Goal: Transaction & Acquisition: Purchase product/service

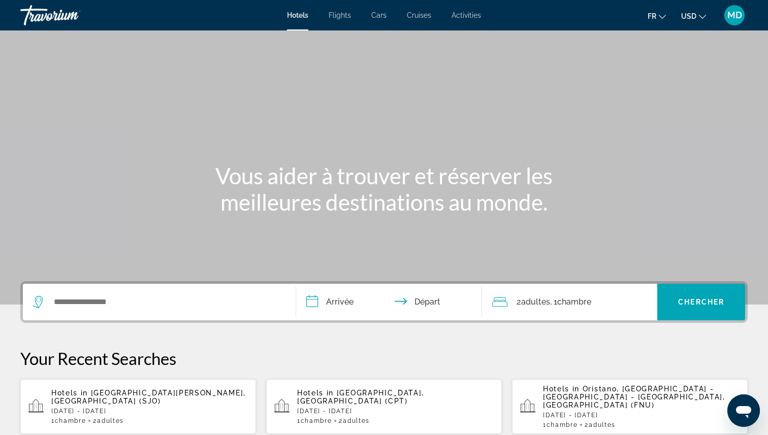
click at [154, 310] on div "Search widget" at bounding box center [159, 302] width 253 height 37
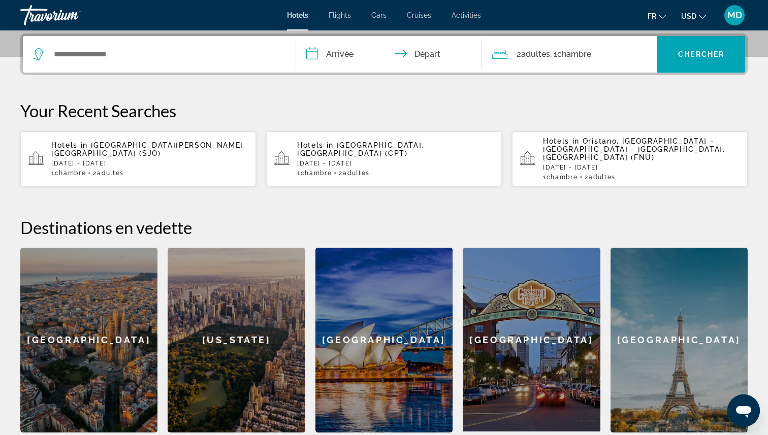
scroll to position [248, 0]
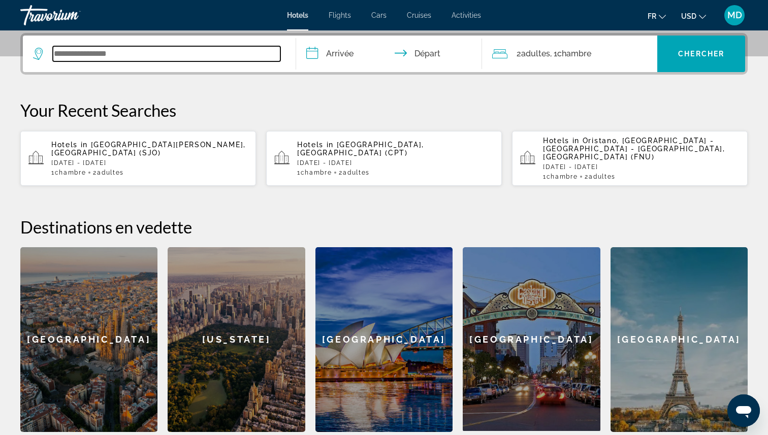
click at [248, 48] on input "Search widget" at bounding box center [167, 53] width 228 height 15
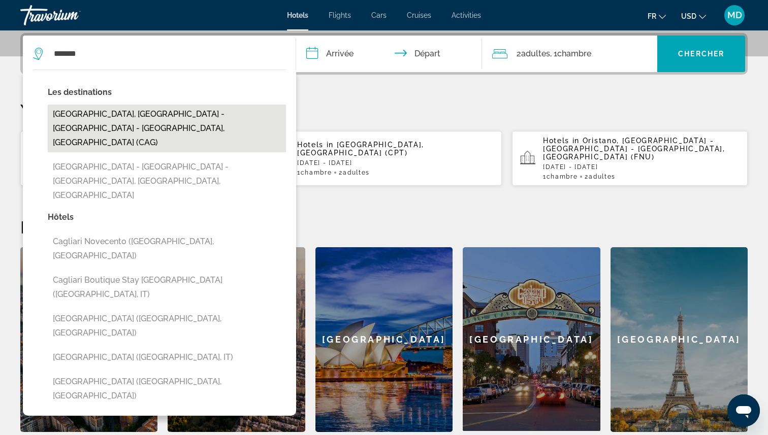
click at [179, 106] on button "Cagliari, Cagliari - Villasimius - Southern Sardinia, Italy (CAG)" at bounding box center [167, 129] width 238 height 48
type input "**********"
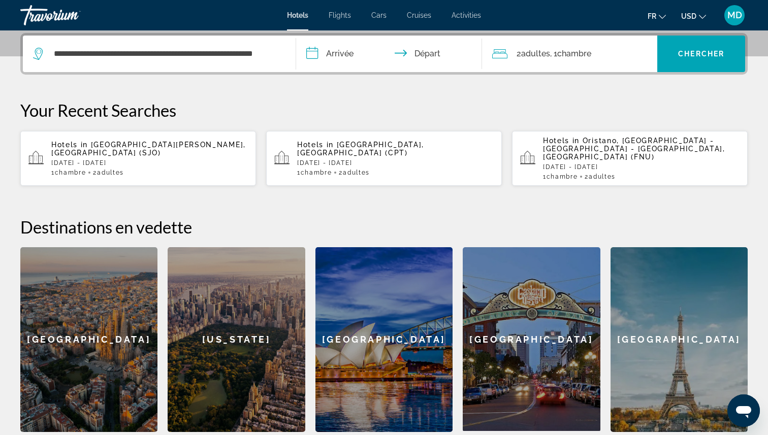
click at [343, 54] on input "**********" at bounding box center [391, 56] width 190 height 40
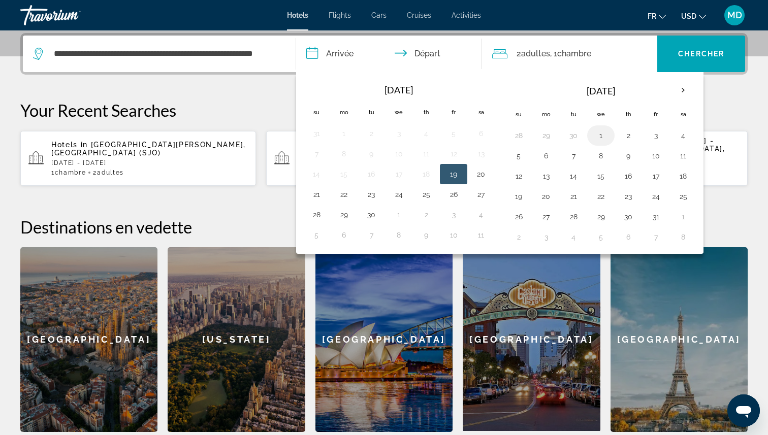
click at [603, 139] on button "1" at bounding box center [601, 136] width 16 height 14
click at [626, 139] on button "2" at bounding box center [628, 136] width 16 height 14
type input "**********"
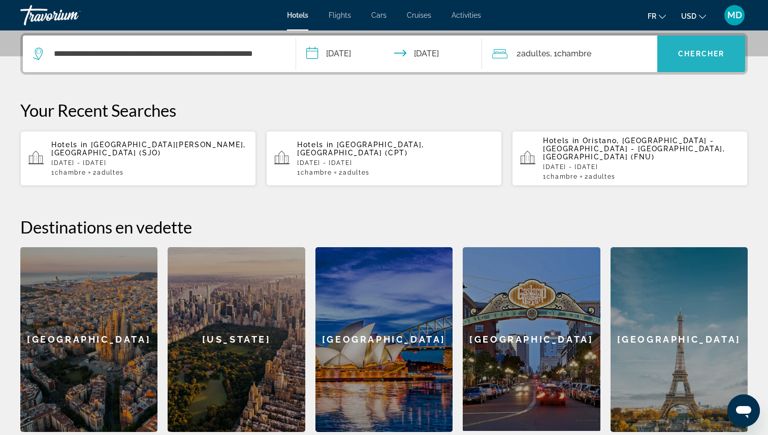
click at [683, 47] on span "Search widget" at bounding box center [702, 54] width 88 height 24
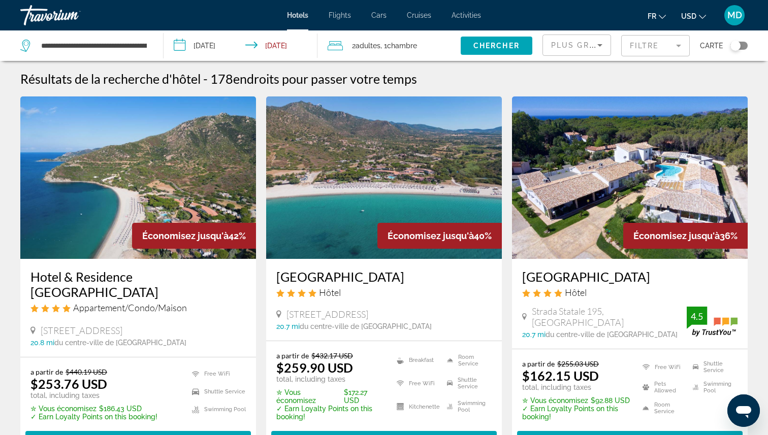
click at [689, 10] on button "USD USD ($) MXN (Mex$) CAD (Can$) GBP (£) EUR (€) AUD (A$) NZD (NZ$) CNY (CN¥)" at bounding box center [693, 16] width 25 height 15
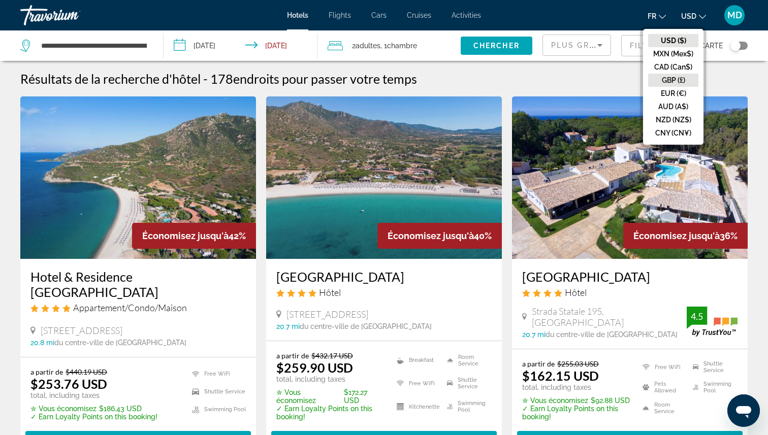
click at [670, 80] on button "GBP (£)" at bounding box center [673, 80] width 50 height 13
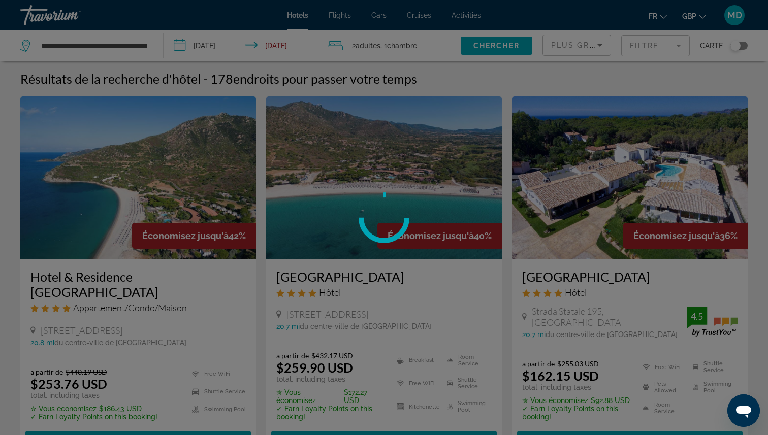
click at [670, 80] on div at bounding box center [384, 217] width 768 height 435
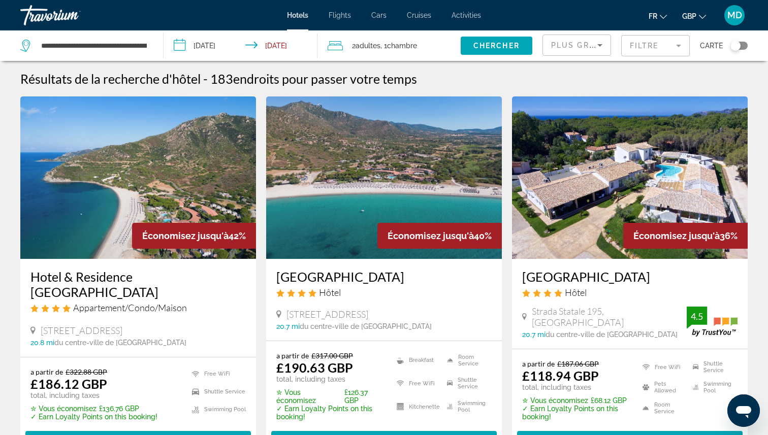
click at [689, 18] on span "GBP" at bounding box center [689, 16] width 14 height 8
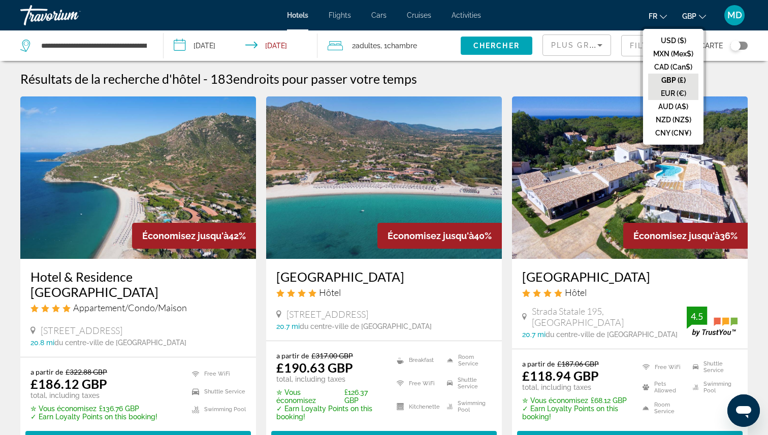
click at [669, 91] on button "EUR (€)" at bounding box center [673, 93] width 50 height 13
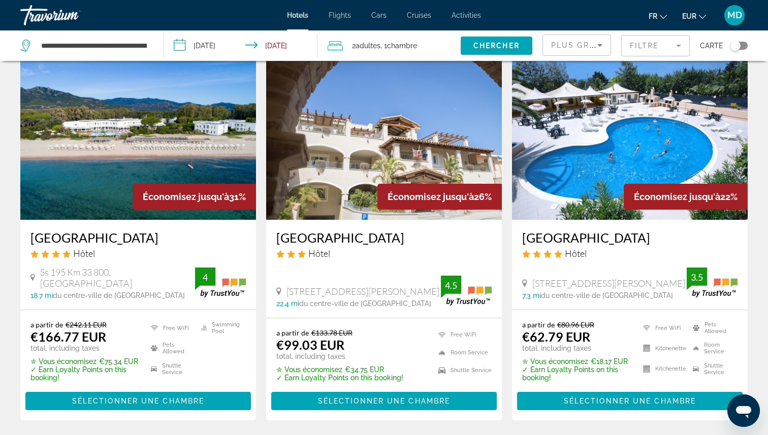
scroll to position [417, 0]
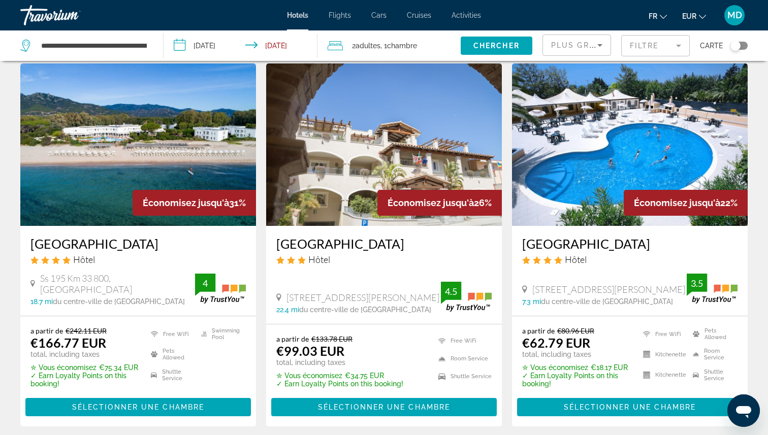
drag, startPoint x: 626, startPoint y: 241, endPoint x: 641, endPoint y: 13, distance: 229.2
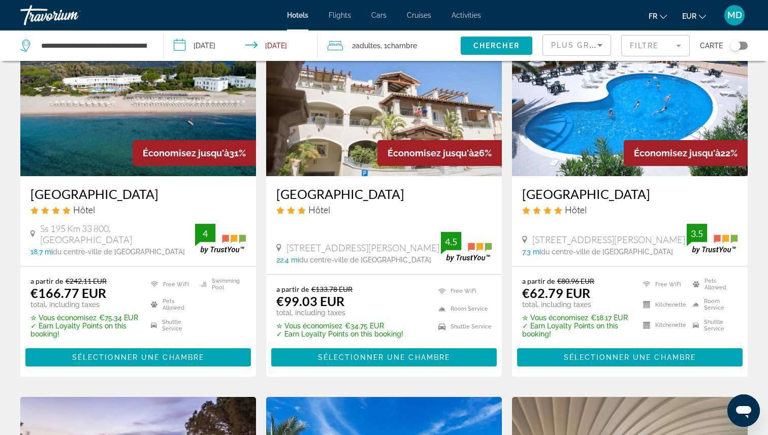
scroll to position [475, 0]
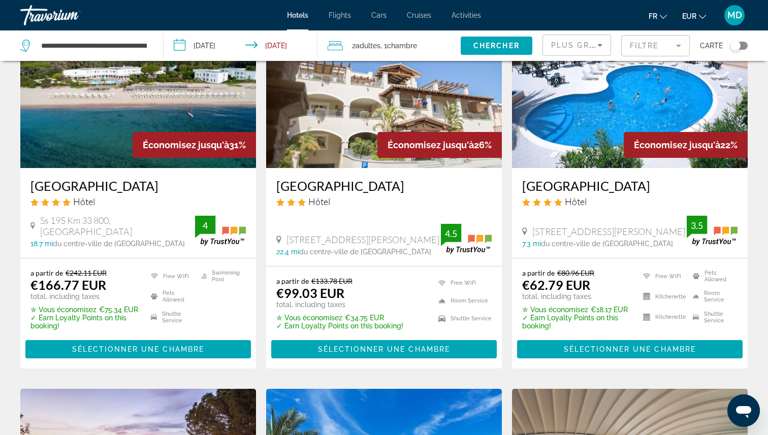
click at [735, 42] on div "Toggle map" at bounding box center [736, 46] width 10 height 10
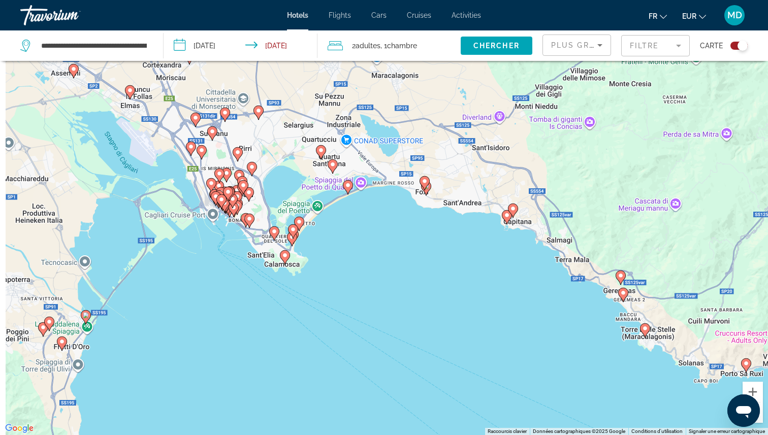
drag, startPoint x: 350, startPoint y: 229, endPoint x: 514, endPoint y: 321, distance: 188.1
click at [514, 322] on div "Pour activer le glissement avec le clavier, appuyez sur Alt+Entrée. Une fois ce…" at bounding box center [384, 217] width 768 height 435
click at [738, 47] on div "Toggle map" at bounding box center [743, 46] width 10 height 10
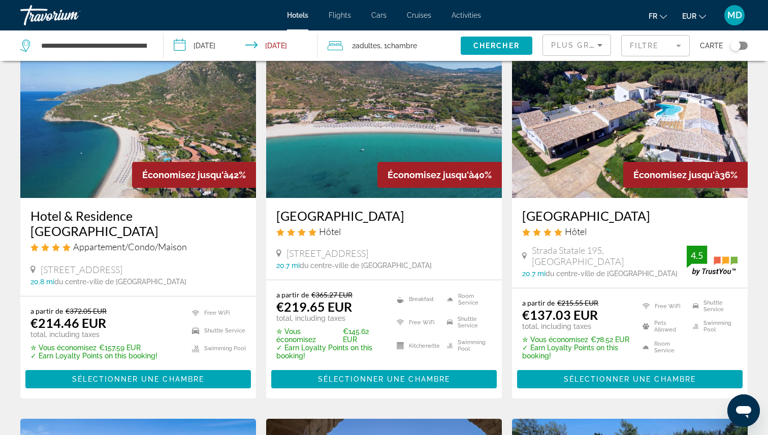
scroll to position [71, 0]
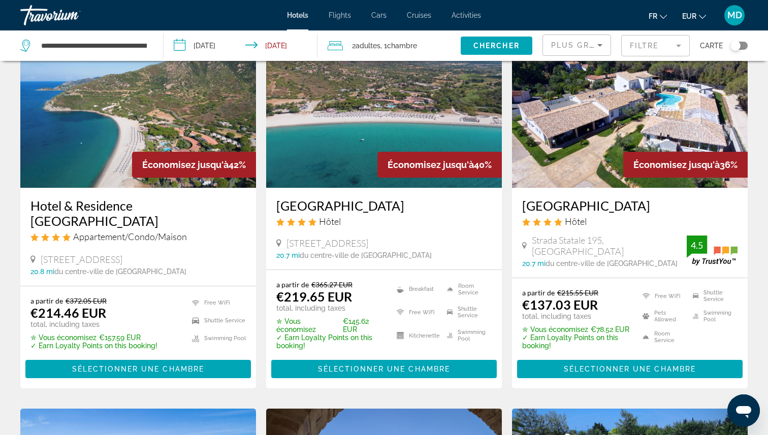
click at [667, 50] on mat-form-field "Filtre" at bounding box center [655, 45] width 69 height 21
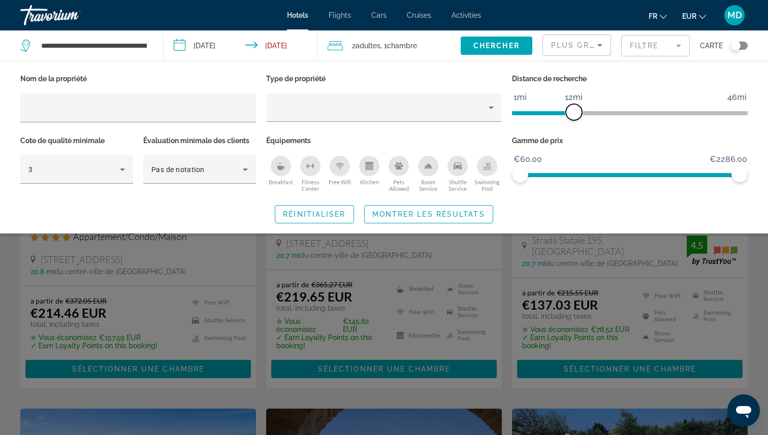
drag, startPoint x: 659, startPoint y: 108, endPoint x: 574, endPoint y: 112, distance: 84.9
click at [574, 112] on span "ngx-slider" at bounding box center [574, 112] width 16 height 16
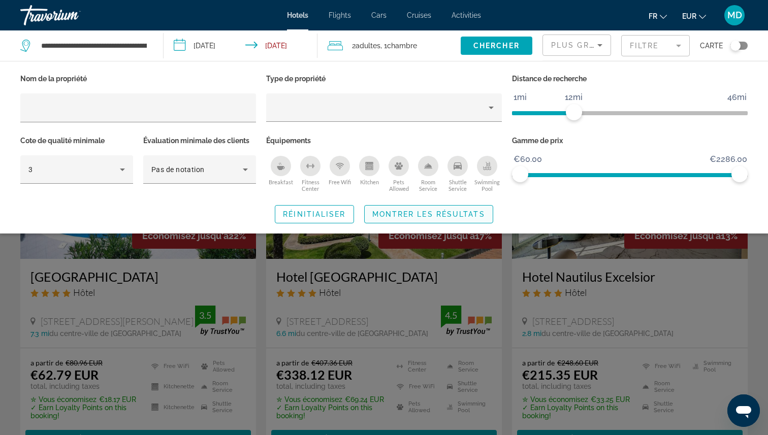
click at [463, 215] on span "Montrer les résultats" at bounding box center [428, 214] width 113 height 8
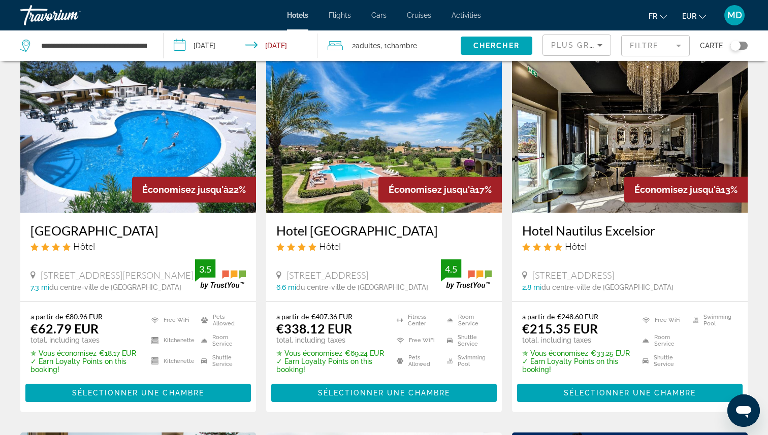
scroll to position [15, 0]
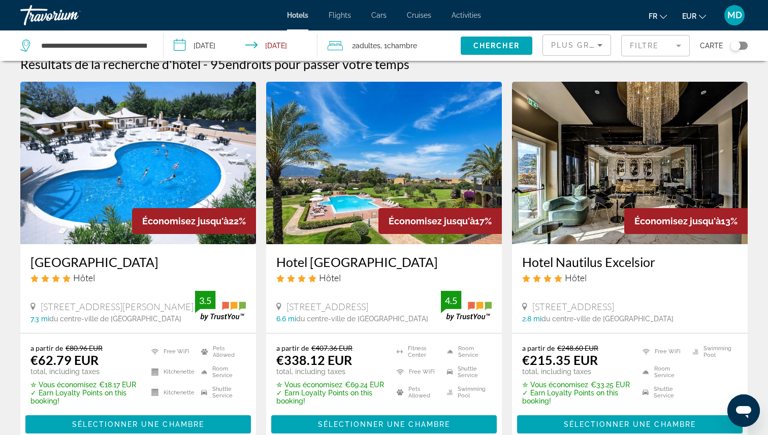
click at [738, 44] on div "Toggle map" at bounding box center [736, 46] width 10 height 10
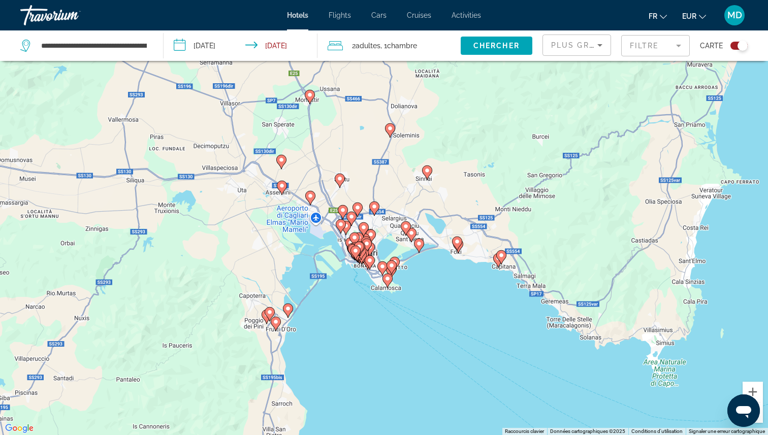
click at [736, 48] on div "Toggle map" at bounding box center [739, 46] width 17 height 8
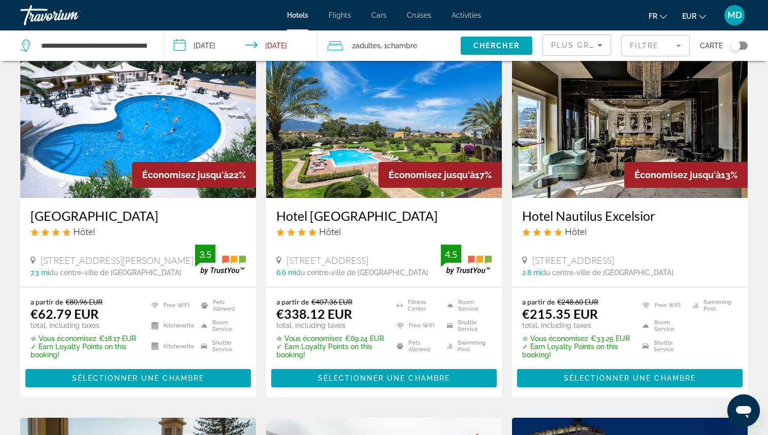
scroll to position [71, 0]
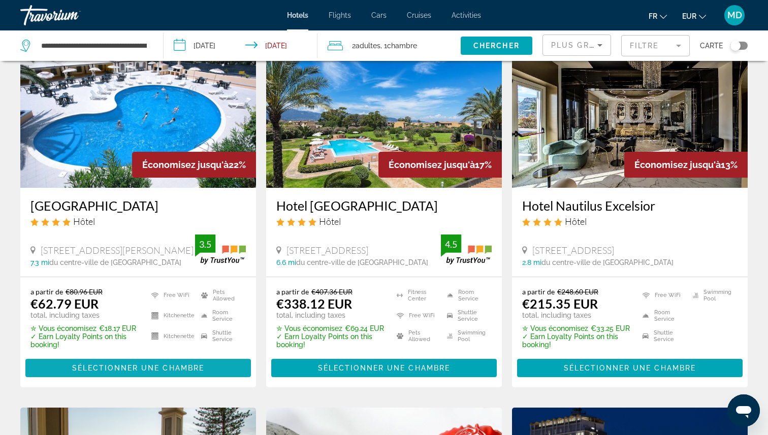
click at [178, 364] on span "Main content" at bounding box center [138, 368] width 226 height 24
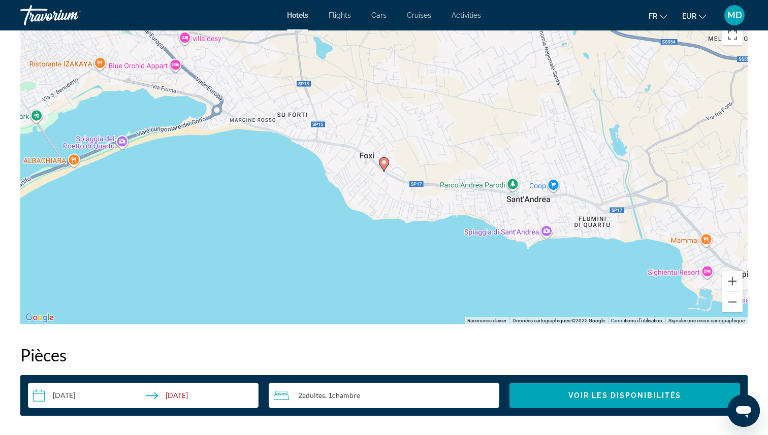
scroll to position [933, 0]
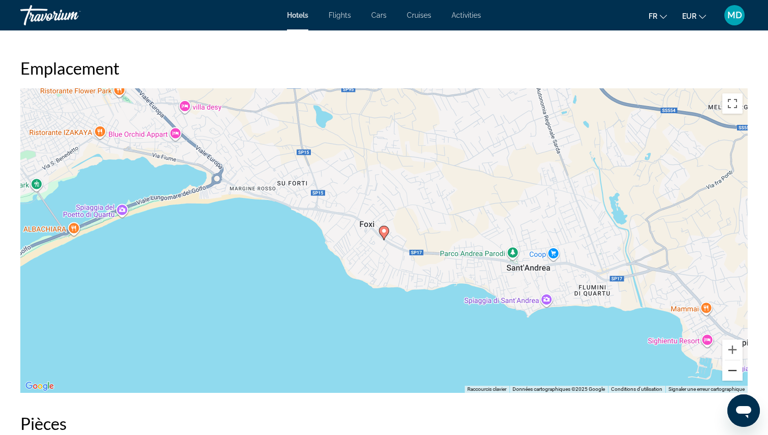
click at [733, 375] on button "Zoom arrière" at bounding box center [733, 371] width 20 height 20
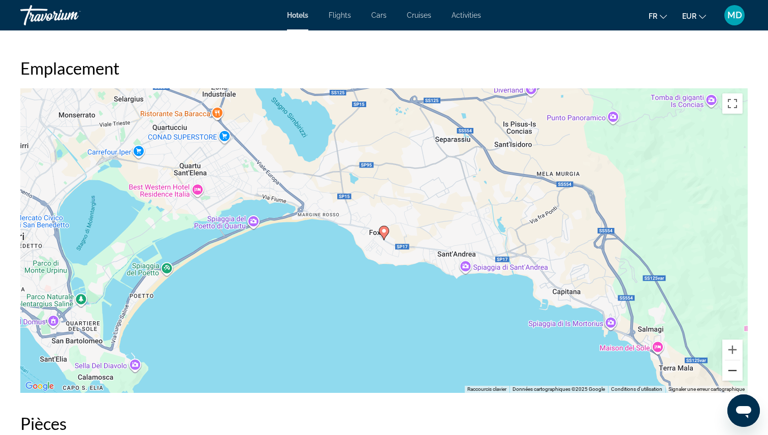
click at [733, 375] on button "Zoom arrière" at bounding box center [733, 371] width 20 height 20
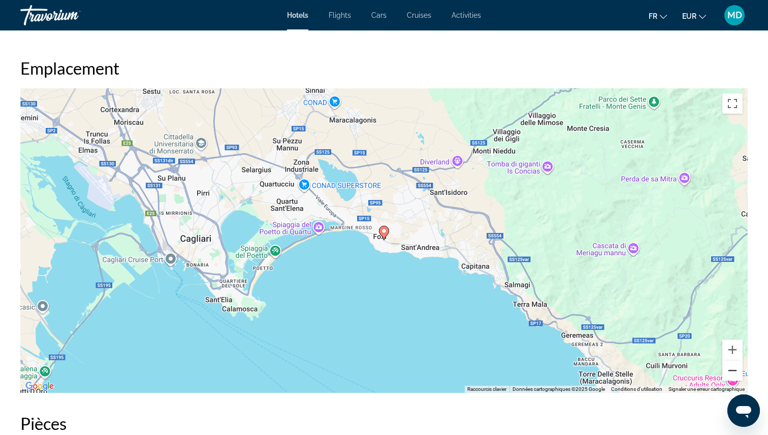
click at [733, 375] on button "Zoom arrière" at bounding box center [733, 371] width 20 height 20
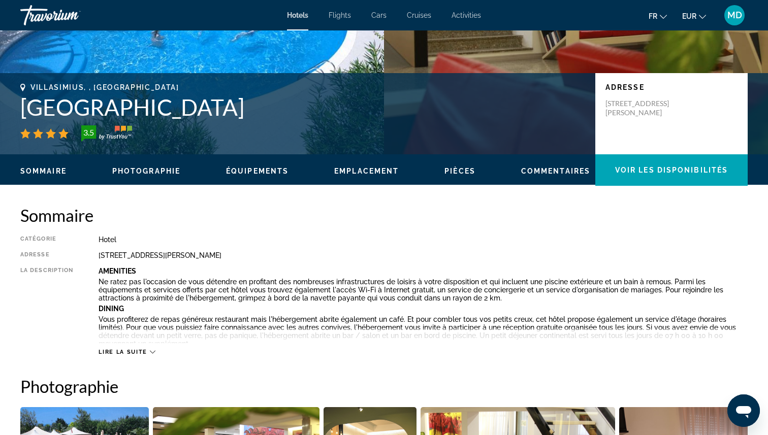
scroll to position [180, 0]
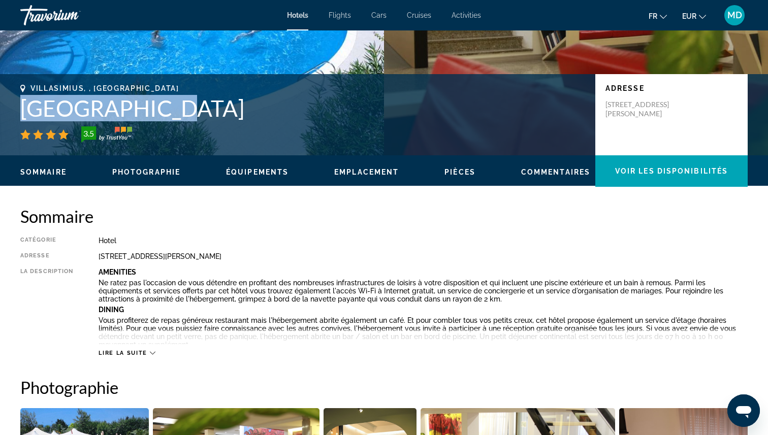
drag, startPoint x: 19, startPoint y: 109, endPoint x: 140, endPoint y: 109, distance: 121.5
click at [140, 109] on div "Villasimius, , Italy Hotel Califfo 3.5 Adresse Via Leonardo Da Vinci 118, Villa…" at bounding box center [384, 114] width 768 height 61
copy h1 "Hotel Califfo"
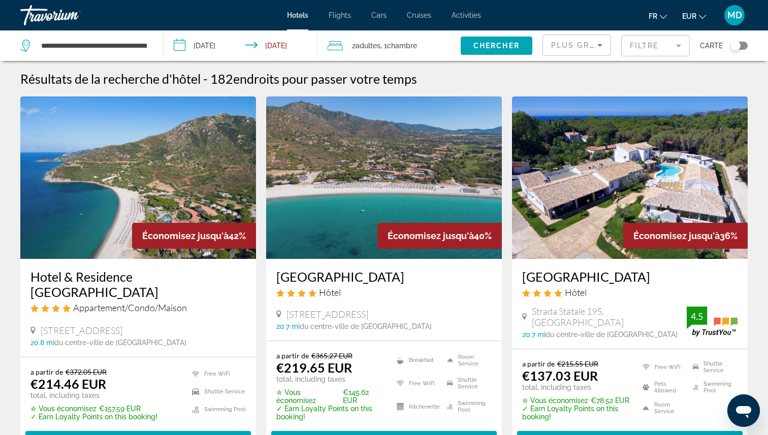
click at [643, 59] on div "Filtre" at bounding box center [655, 45] width 69 height 30
click at [644, 50] on mat-form-field "Filtre" at bounding box center [655, 45] width 69 height 21
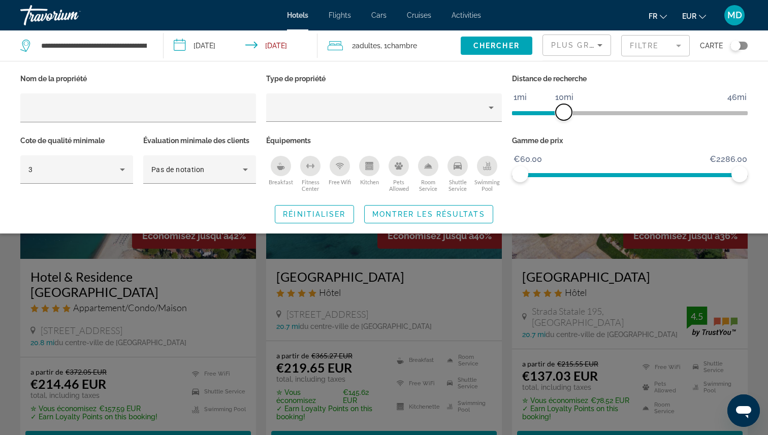
drag, startPoint x: 655, startPoint y: 110, endPoint x: 564, endPoint y: 108, distance: 90.5
click at [564, 108] on span "ngx-slider" at bounding box center [564, 112] width 16 height 16
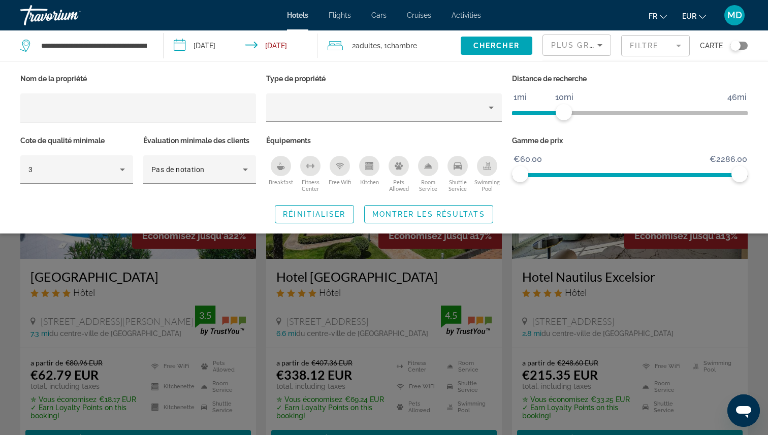
click at [485, 167] on icon "Swimming Pool" at bounding box center [487, 168] width 8 height 2
click at [471, 211] on span "Montrer les résultats" at bounding box center [428, 214] width 113 height 8
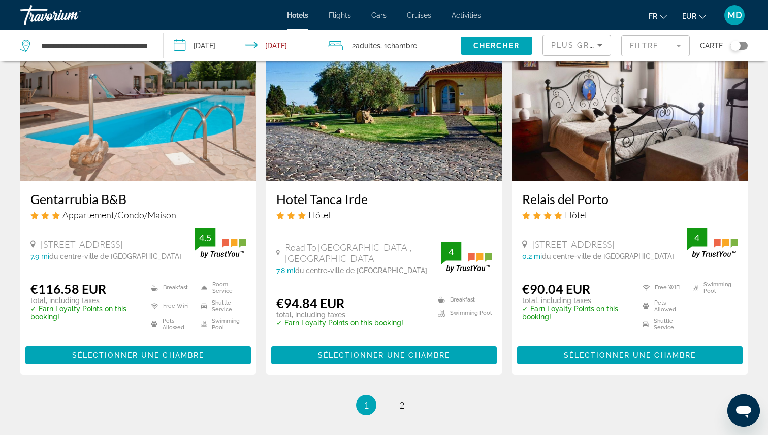
scroll to position [1240, 0]
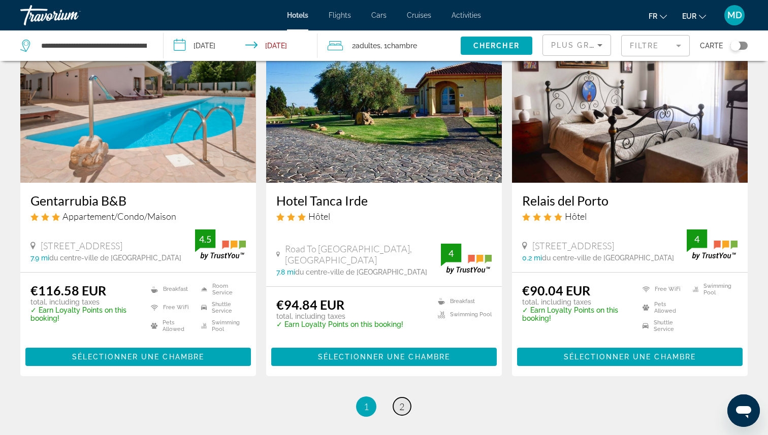
click at [399, 398] on link "page 2" at bounding box center [402, 407] width 18 height 18
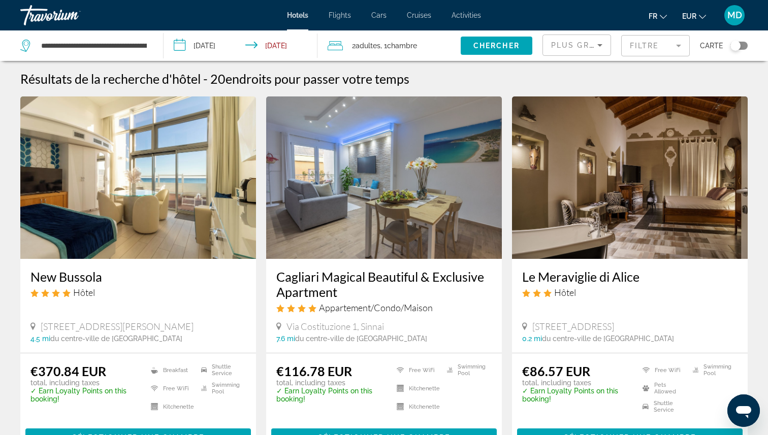
click at [739, 48] on div "Toggle map" at bounding box center [736, 46] width 10 height 10
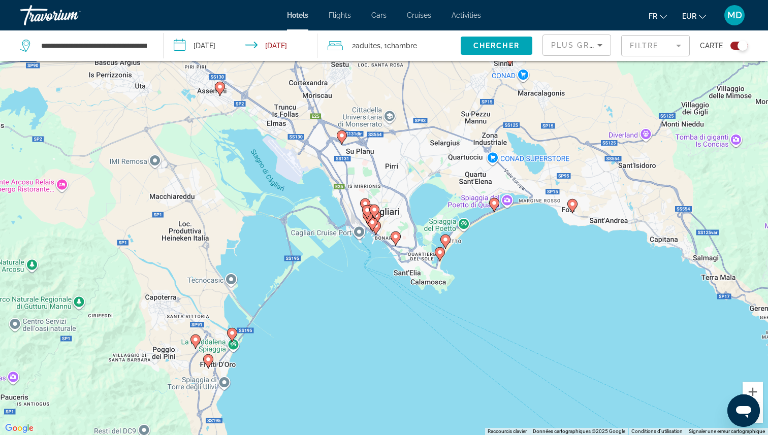
click at [496, 202] on image "Main content" at bounding box center [494, 203] width 6 height 6
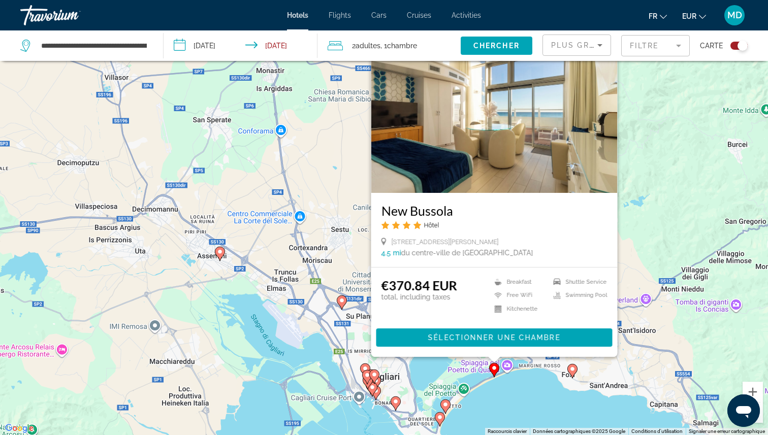
click at [536, 422] on div "Pour activer le glissement avec le clavier, appuyez sur Alt+Entrée. Une fois ce…" at bounding box center [384, 217] width 768 height 435
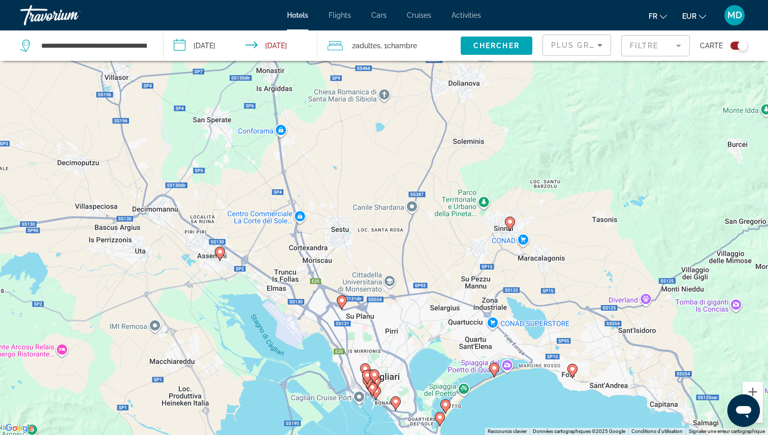
click at [217, 253] on image "Main content" at bounding box center [220, 252] width 6 height 6
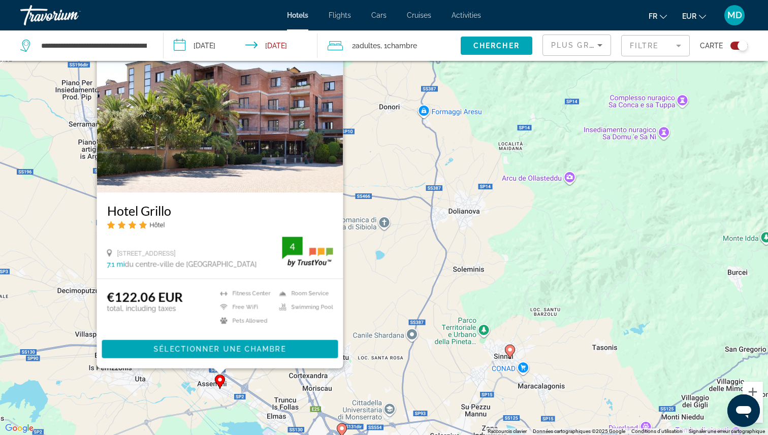
click at [385, 291] on div "Pour activer le glissement avec le clavier, appuyez sur Alt+Entrée. Une fois ce…" at bounding box center [384, 217] width 768 height 435
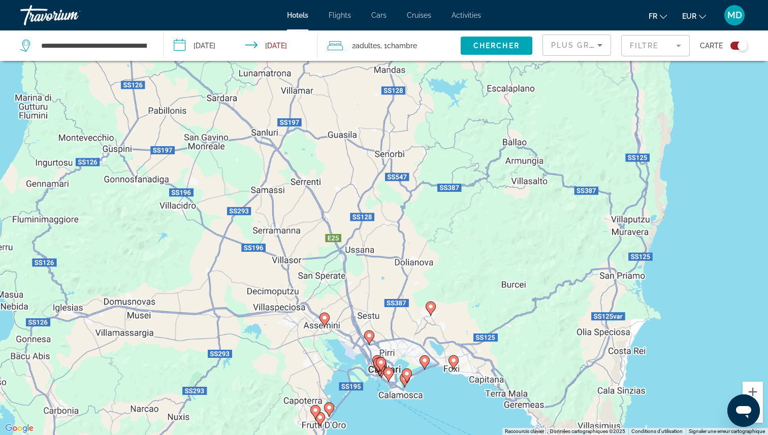
scroll to position [60, 0]
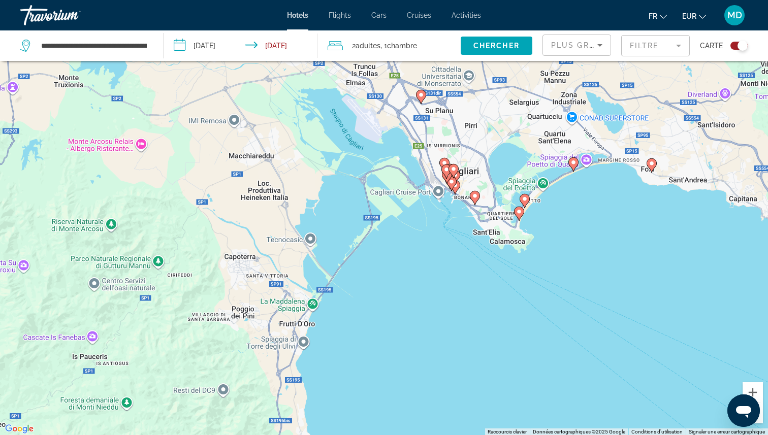
drag, startPoint x: 365, startPoint y: 318, endPoint x: 444, endPoint y: -20, distance: 346.5
click at [444, 0] on html "**********" at bounding box center [384, 157] width 768 height 435
click at [420, 88] on div "Pour activer le glissement avec le clavier, appuyez sur Alt+Entrée. Une fois ce…" at bounding box center [384, 218] width 768 height 435
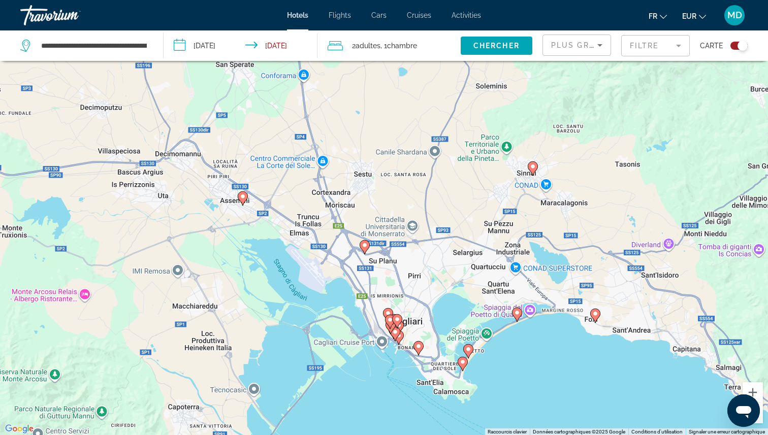
drag, startPoint x: 419, startPoint y: 102, endPoint x: 362, endPoint y: 250, distance: 158.3
click at [362, 252] on gmp-advanced-marker "Main content" at bounding box center [365, 247] width 10 height 15
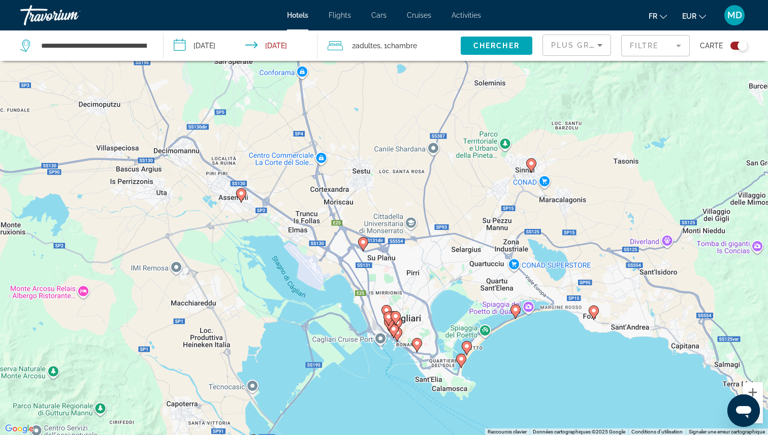
click at [364, 239] on image "Main content" at bounding box center [363, 242] width 6 height 6
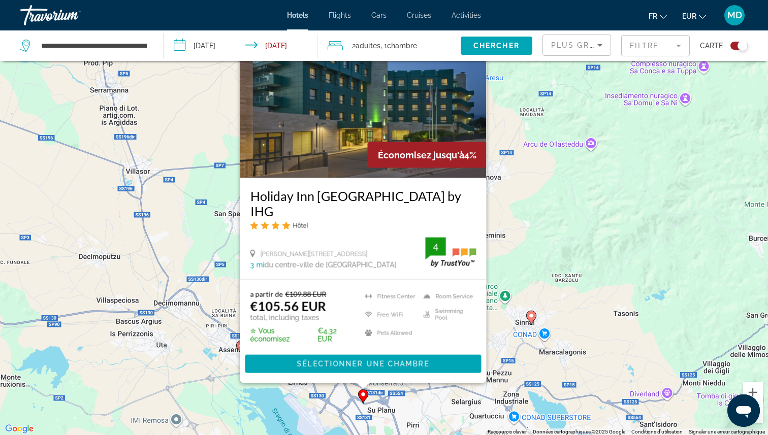
click at [523, 267] on div "Pour activer le glissement avec le clavier, appuyez sur Alt+Entrée. Une fois ce…" at bounding box center [384, 218] width 768 height 435
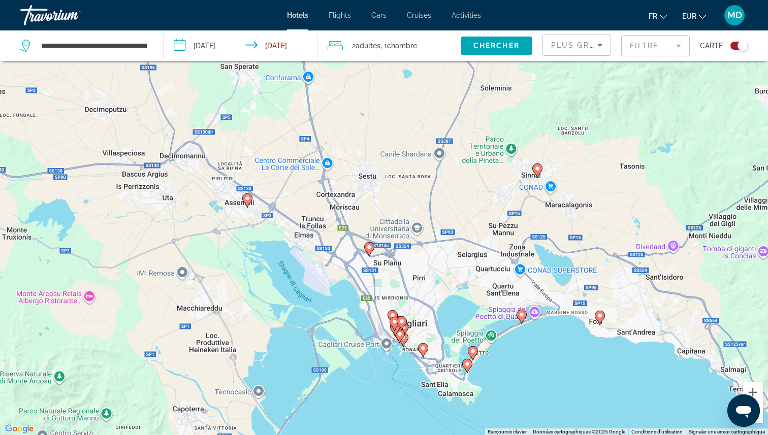
drag, startPoint x: 418, startPoint y: 334, endPoint x: 428, endPoint y: 107, distance: 227.4
click at [428, 107] on div "Pour activer le glissement avec le clavier, appuyez sur Alt+Entrée. Une fois ce…" at bounding box center [384, 218] width 768 height 435
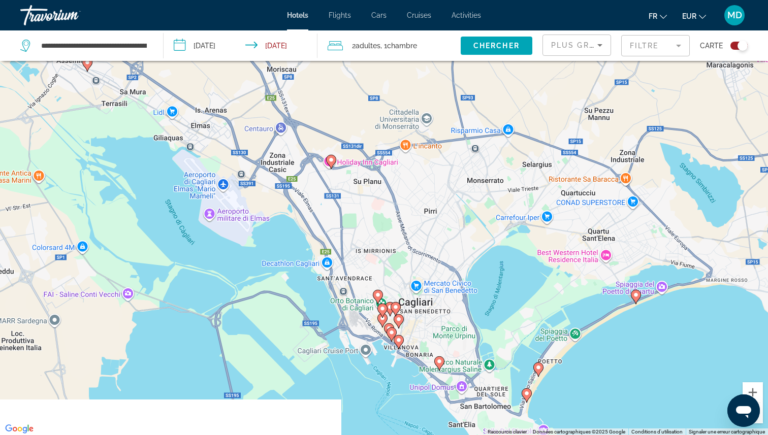
drag, startPoint x: 414, startPoint y: 227, endPoint x: 417, endPoint y: 79, distance: 148.4
click at [417, 79] on div "Pour activer le glissement avec le clavier, appuyez sur Alt+Entrée. Une fois ce…" at bounding box center [384, 218] width 768 height 435
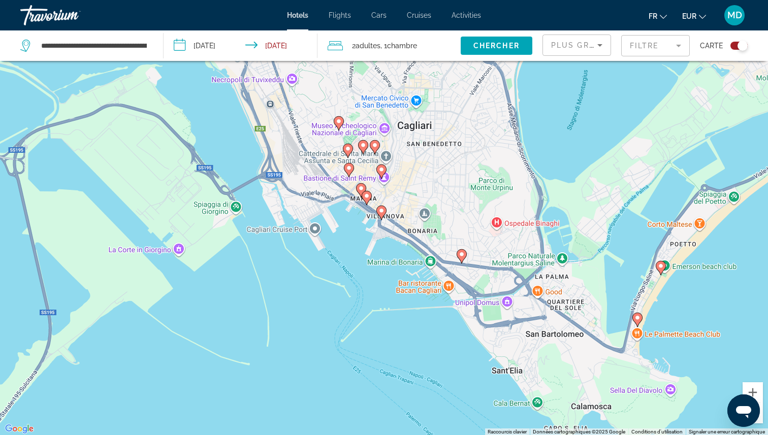
drag, startPoint x: 409, startPoint y: 183, endPoint x: 407, endPoint y: -46, distance: 228.7
click at [407, 0] on html "**********" at bounding box center [384, 157] width 768 height 435
click at [462, 255] on image "Main content" at bounding box center [462, 255] width 6 height 6
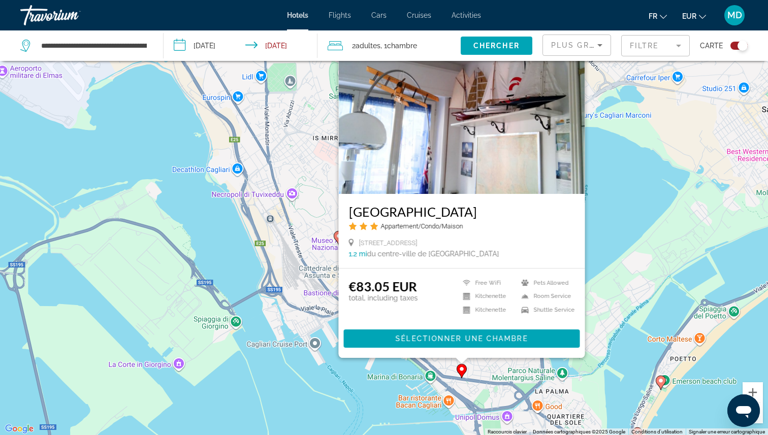
click at [318, 358] on div "Pour activer le glissement avec le clavier, appuyez sur Alt+Entrée. Une fois ce…" at bounding box center [384, 218] width 768 height 435
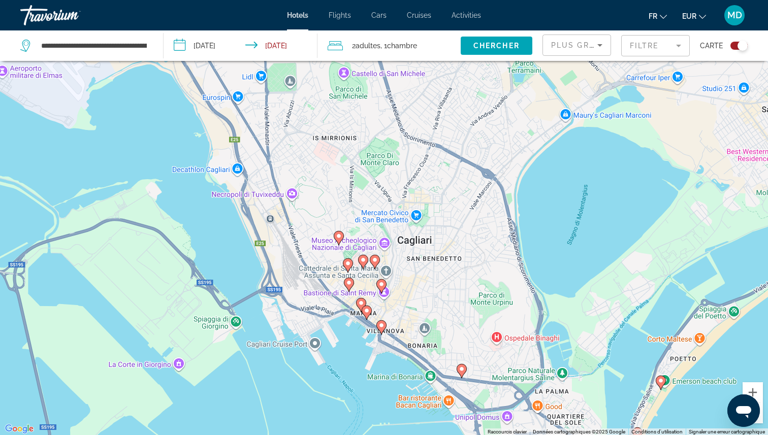
click at [382, 327] on image "Main content" at bounding box center [382, 326] width 6 height 6
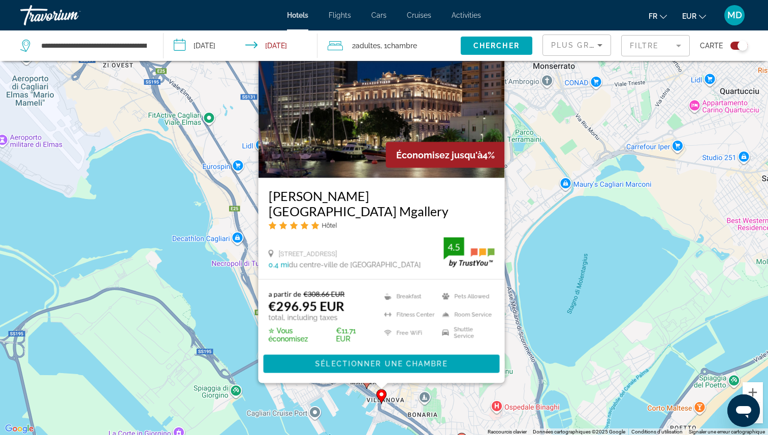
click at [277, 407] on div "Pour activer le glissement avec le clavier, appuyez sur Alt+Entrée. Une fois ce…" at bounding box center [384, 218] width 768 height 435
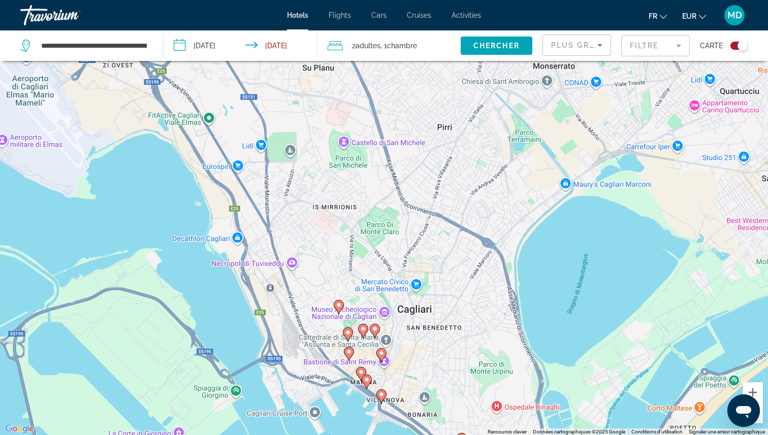
click at [383, 354] on image "Main content" at bounding box center [382, 354] width 6 height 6
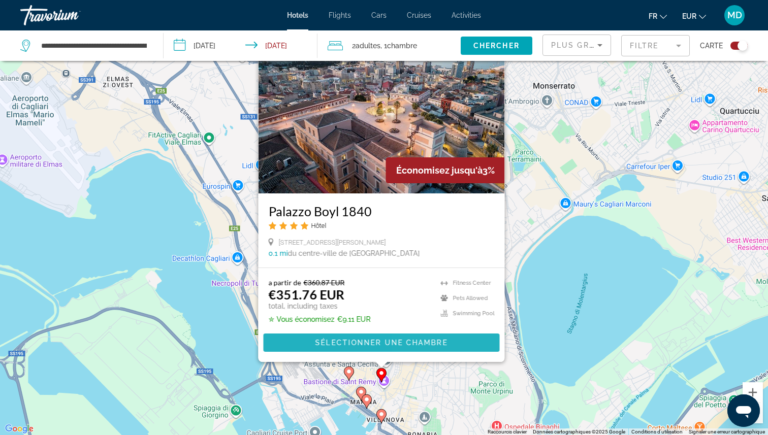
click at [425, 352] on span "Main content" at bounding box center [382, 343] width 236 height 24
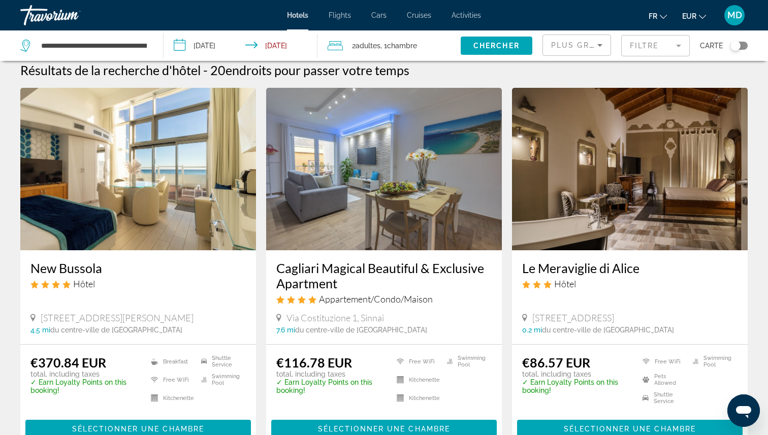
scroll to position [11, 0]
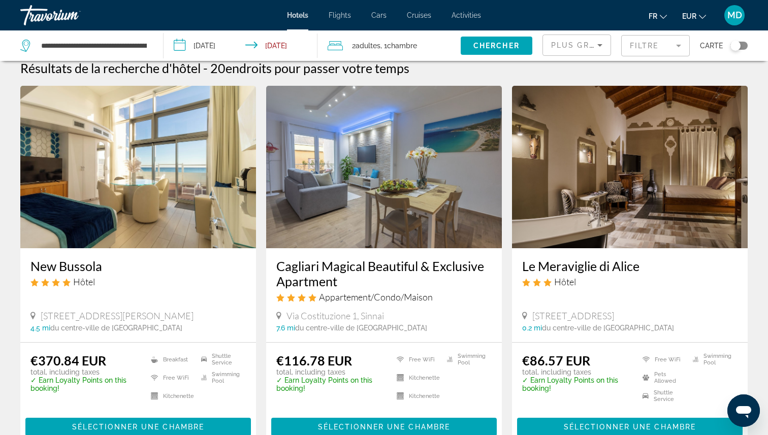
click at [739, 46] on div "Toggle map" at bounding box center [736, 46] width 10 height 10
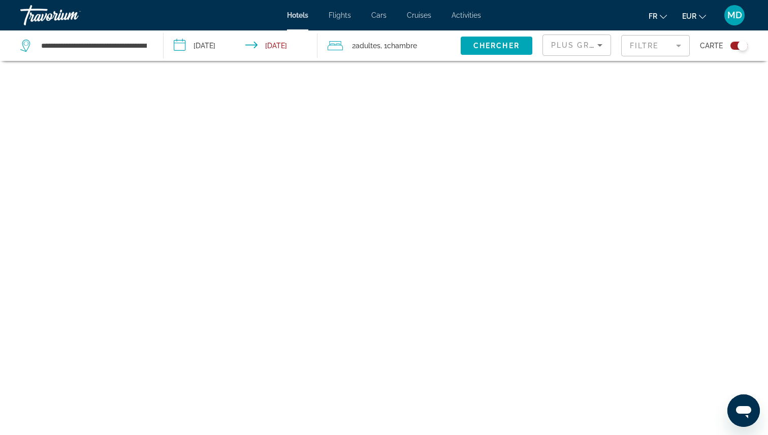
scroll to position [61, 0]
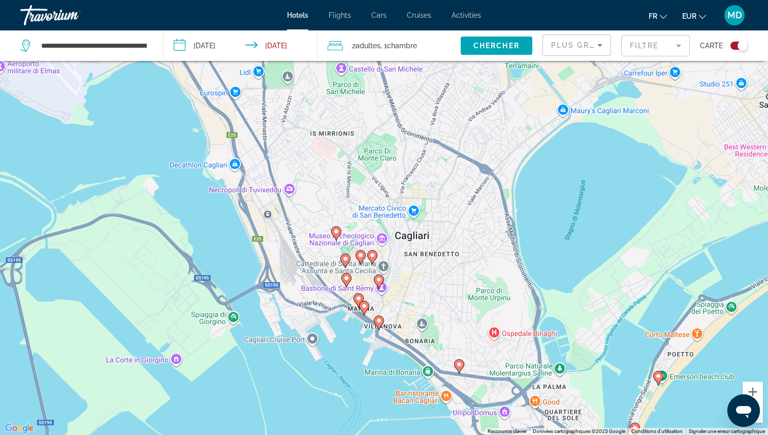
click at [337, 228] on icon "Main content" at bounding box center [336, 233] width 9 height 13
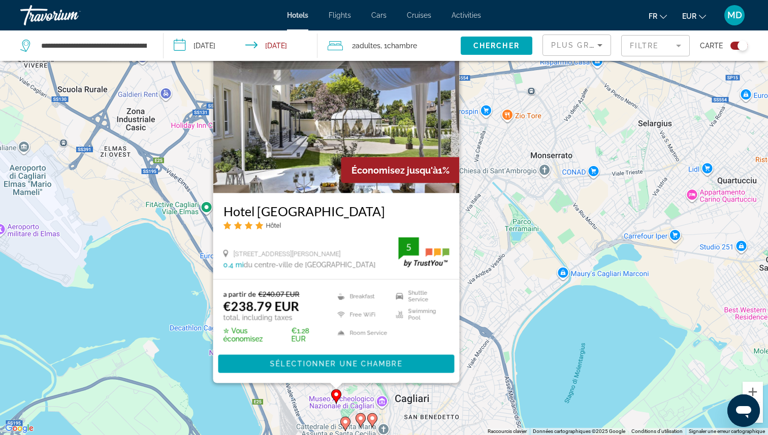
click at [520, 279] on div "Pour activer le glissement avec le clavier, appuyez sur Alt+Entrée. Une fois ce…" at bounding box center [384, 217] width 768 height 435
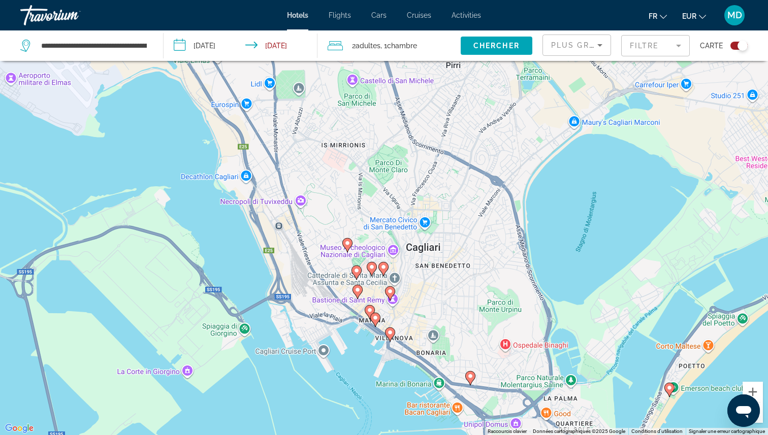
drag, startPoint x: 401, startPoint y: 364, endPoint x: 411, endPoint y: 207, distance: 157.4
click at [412, 206] on div "Pour activer le glissement avec le clavier, appuyez sur Alt+Entrée. Une fois ce…" at bounding box center [384, 217] width 768 height 435
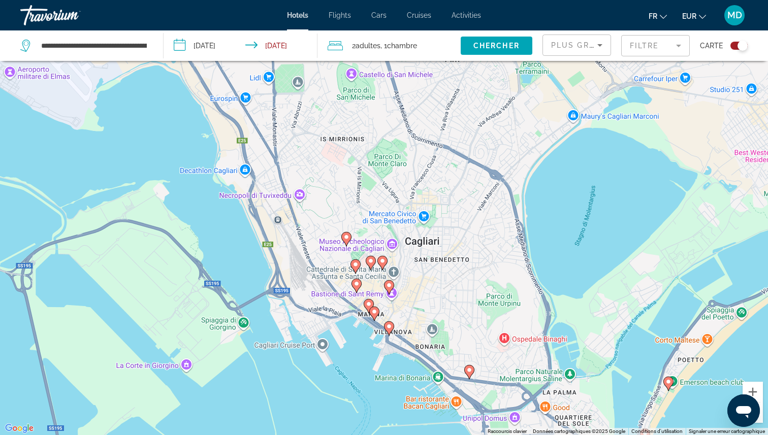
click at [386, 324] on image "Main content" at bounding box center [389, 327] width 6 height 6
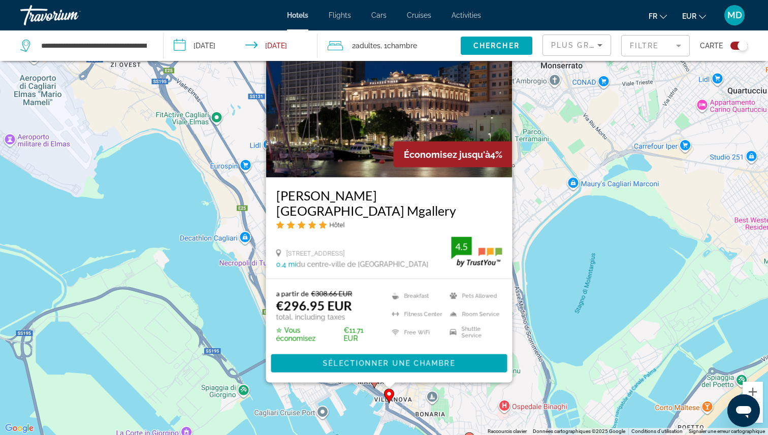
click at [256, 407] on div "Pour activer le glissement avec le clavier, appuyez sur Alt+Entrée. Une fois ce…" at bounding box center [384, 217] width 768 height 435
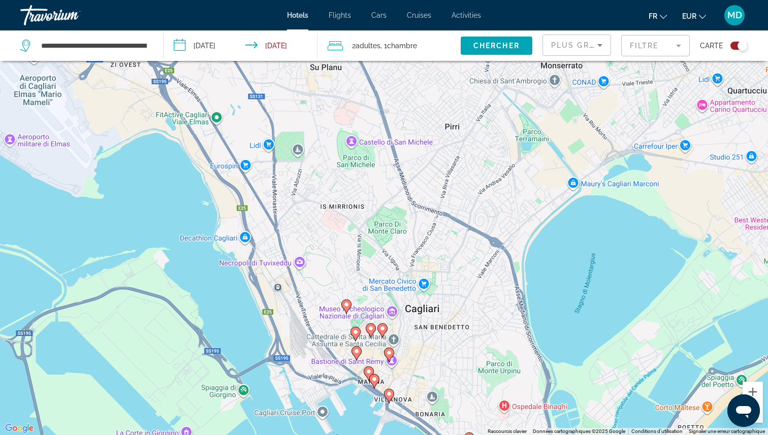
click at [373, 383] on icon "Main content" at bounding box center [374, 381] width 9 height 13
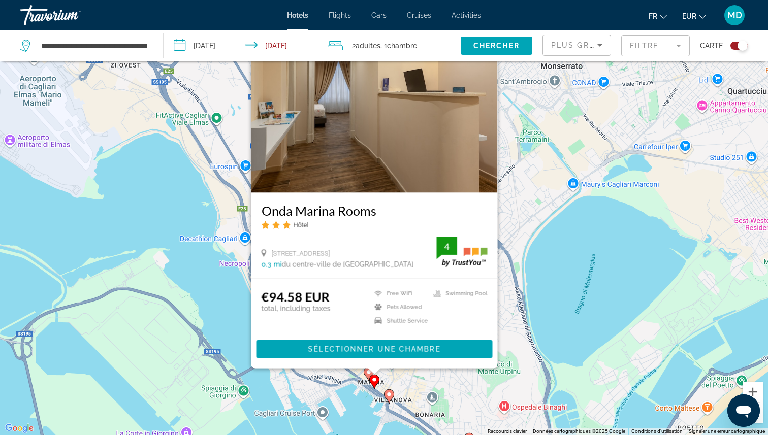
click at [333, 410] on div "Pour activer le glissement avec le clavier, appuyez sur Alt+Entrée. Une fois ce…" at bounding box center [384, 217] width 768 height 435
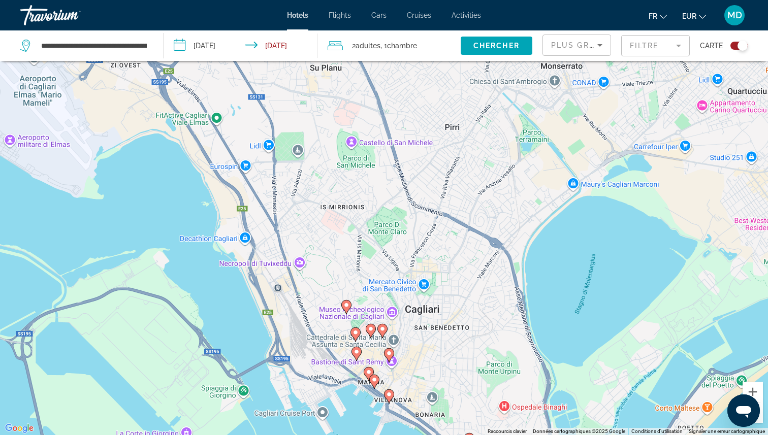
click at [366, 372] on image "Main content" at bounding box center [369, 372] width 6 height 6
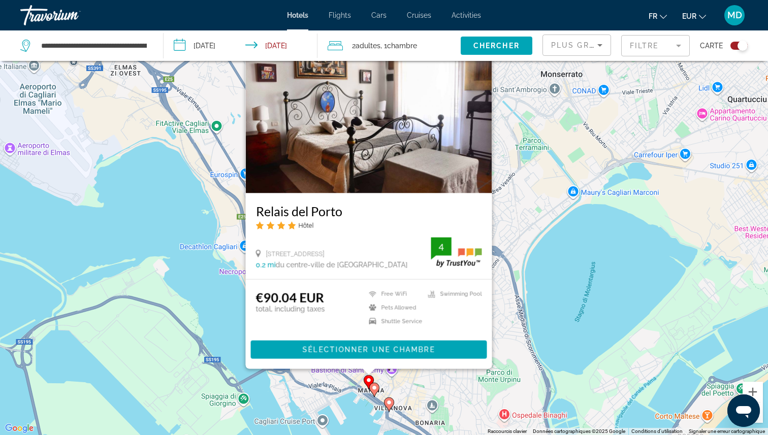
click at [328, 412] on div "Pour activer le glissement avec le clavier, appuyez sur Alt+Entrée. Une fois ce…" at bounding box center [384, 217] width 768 height 435
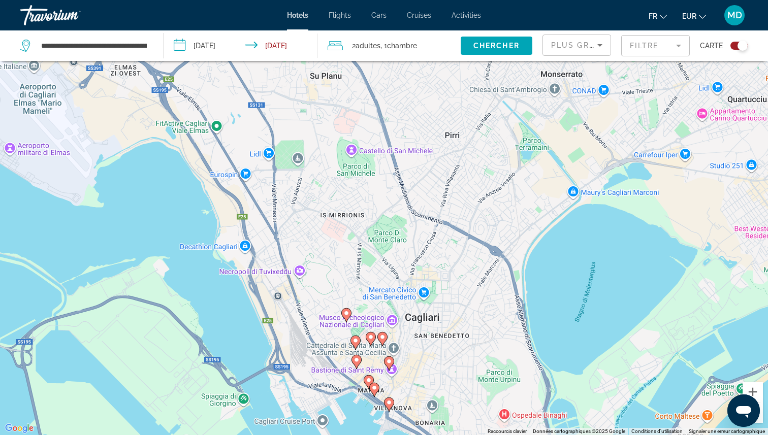
click at [387, 359] on image "Main content" at bounding box center [389, 362] width 6 height 6
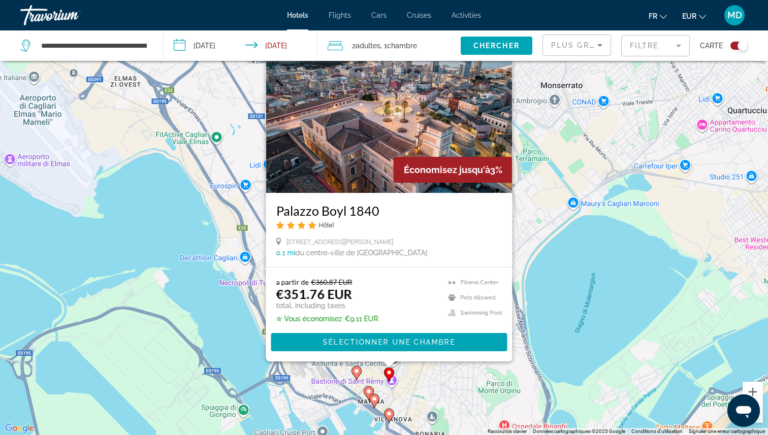
click at [287, 412] on div "Pour activer le glissement avec le clavier, appuyez sur Alt+Entrée. Une fois ce…" at bounding box center [384, 217] width 768 height 435
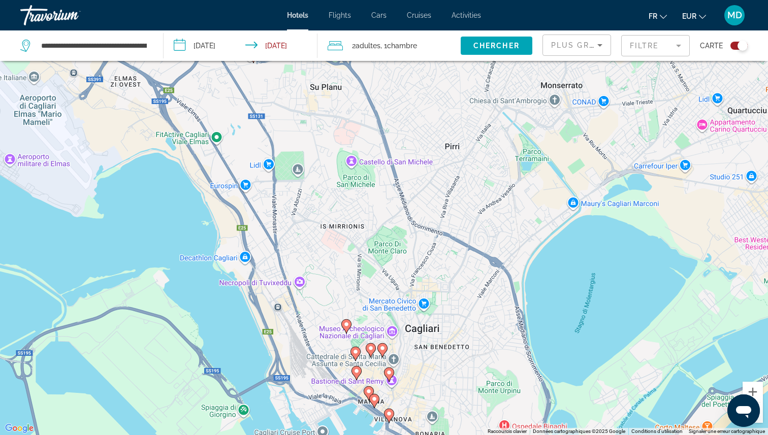
click at [353, 369] on icon "Main content" at bounding box center [356, 372] width 9 height 13
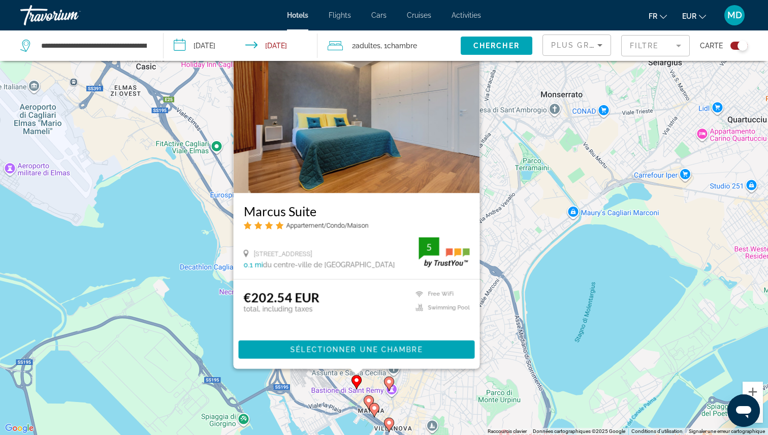
click at [321, 389] on div "Pour activer le glissement avec le clavier, appuyez sur Alt+Entrée. Une fois ce…" at bounding box center [384, 217] width 768 height 435
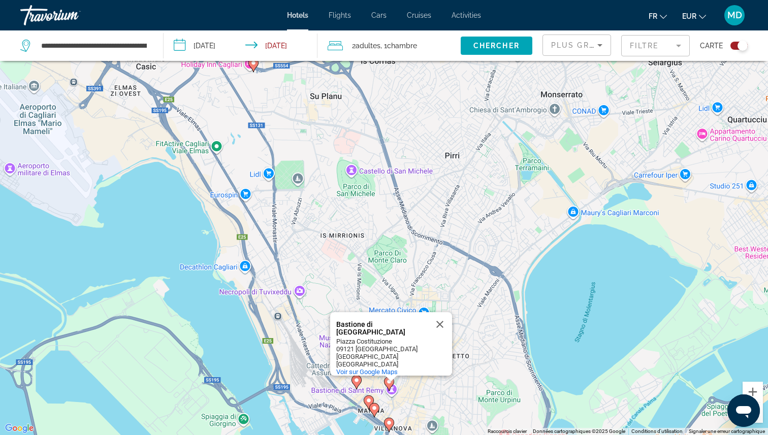
click at [462, 303] on div "Pour activer le glissement avec le clavier, appuyez sur Alt+Entrée. Une fois ce…" at bounding box center [384, 217] width 768 height 435
click at [440, 325] on button "Fermer" at bounding box center [440, 325] width 24 height 24
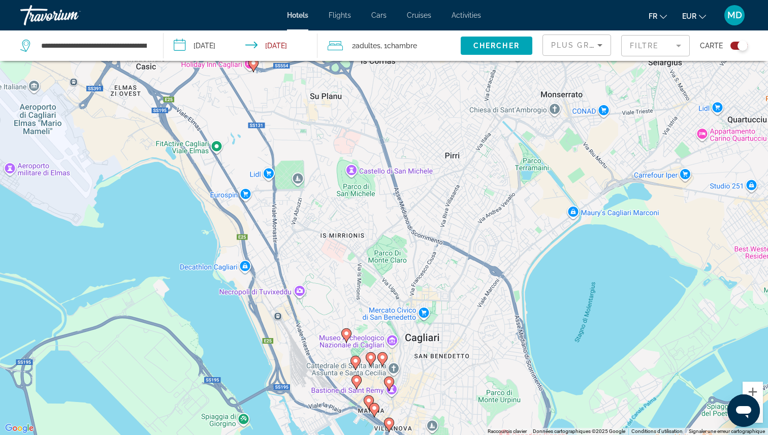
click at [356, 361] on image "Main content" at bounding box center [356, 361] width 6 height 6
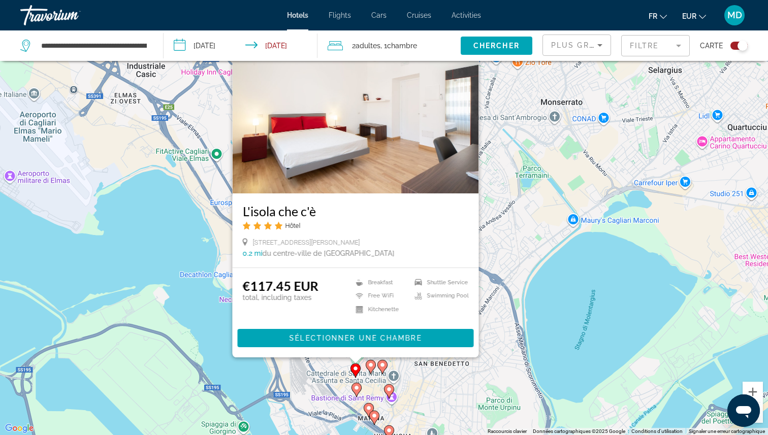
click at [372, 364] on image "Main content" at bounding box center [371, 365] width 6 height 6
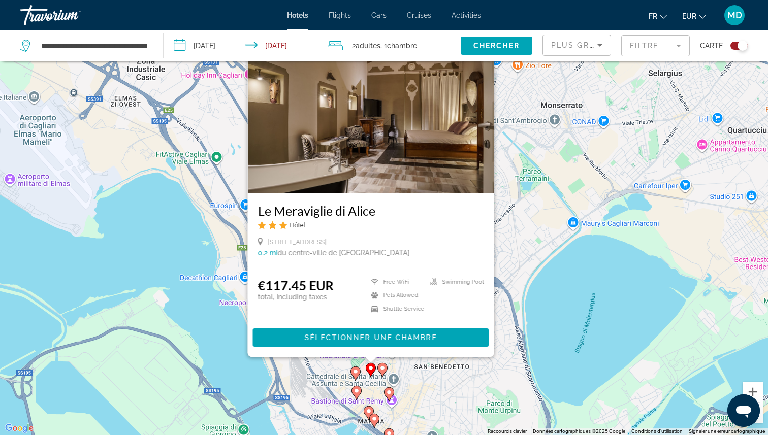
click at [383, 367] on image "Main content" at bounding box center [383, 368] width 6 height 6
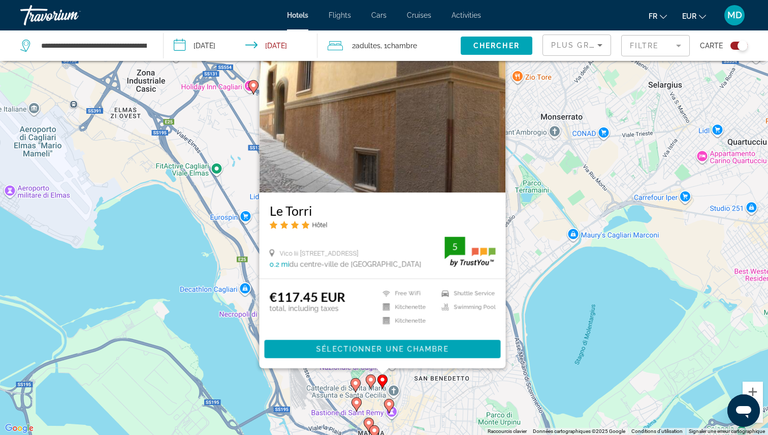
click at [539, 371] on div "Pour activer le glissement avec le clavier, appuyez sur Alt+Entrée. Une fois ce…" at bounding box center [384, 217] width 768 height 435
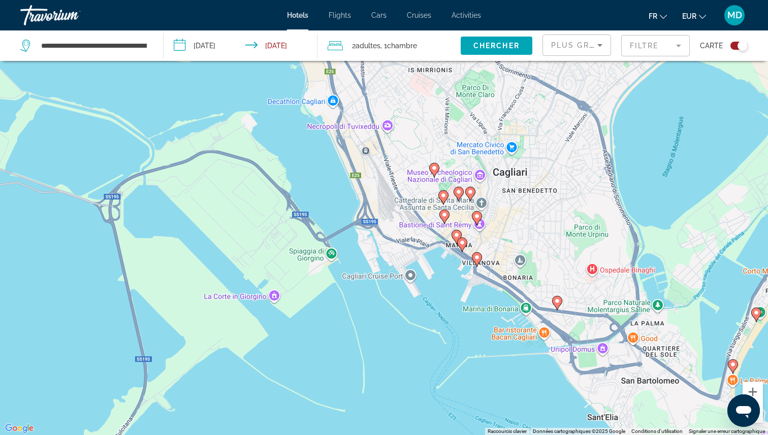
drag, startPoint x: 451, startPoint y: 247, endPoint x: 539, endPoint y: 58, distance: 208.5
click at [539, 58] on div "**********" at bounding box center [384, 248] width 768 height 496
click at [437, 171] on image "Main content" at bounding box center [434, 169] width 6 height 6
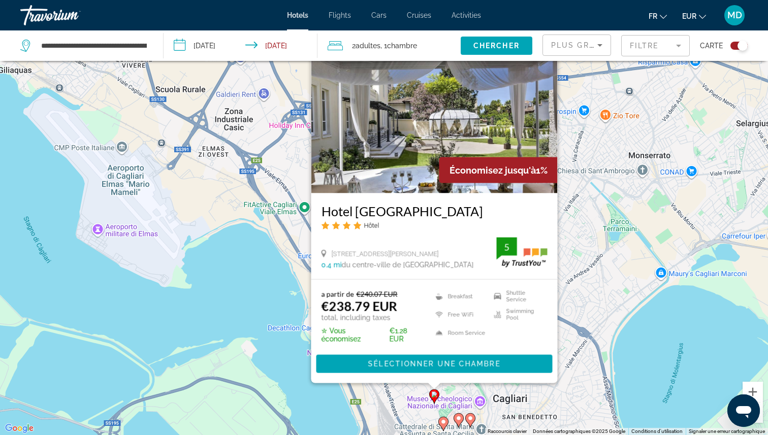
click at [620, 193] on div "Pour activer le glissement avec le clavier, appuyez sur Alt+Entrée. Une fois ce…" at bounding box center [384, 217] width 768 height 435
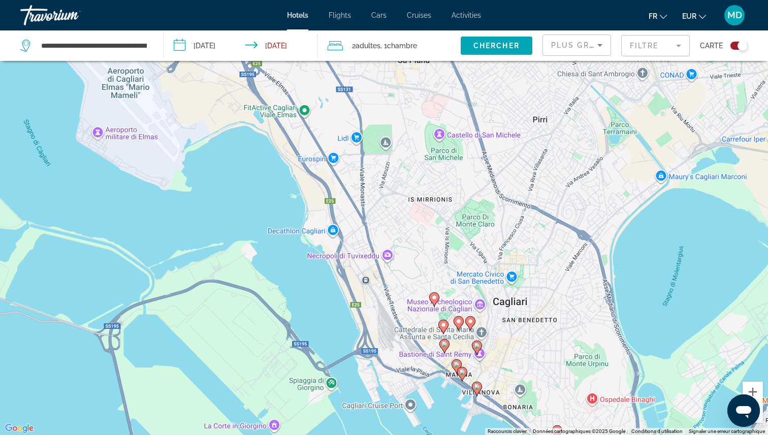
drag, startPoint x: 470, startPoint y: 302, endPoint x: 469, endPoint y: 199, distance: 102.6
click at [469, 199] on div "Pour activer le glissement avec le clavier, appuyez sur Alt+Entrée. Une fois ce…" at bounding box center [384, 217] width 768 height 435
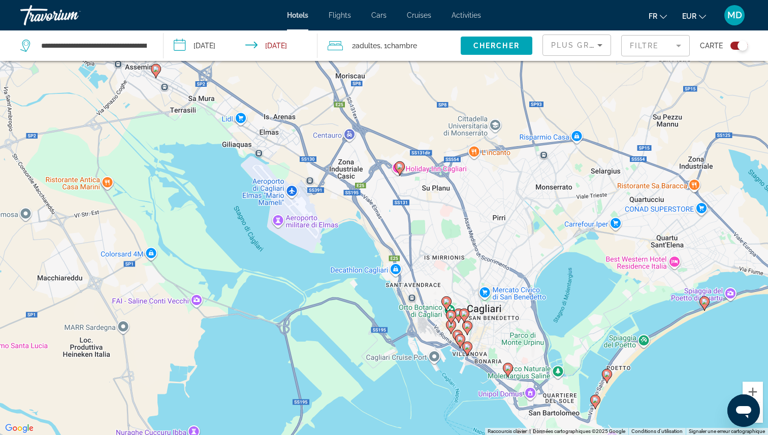
click at [398, 168] on image "Main content" at bounding box center [400, 167] width 6 height 6
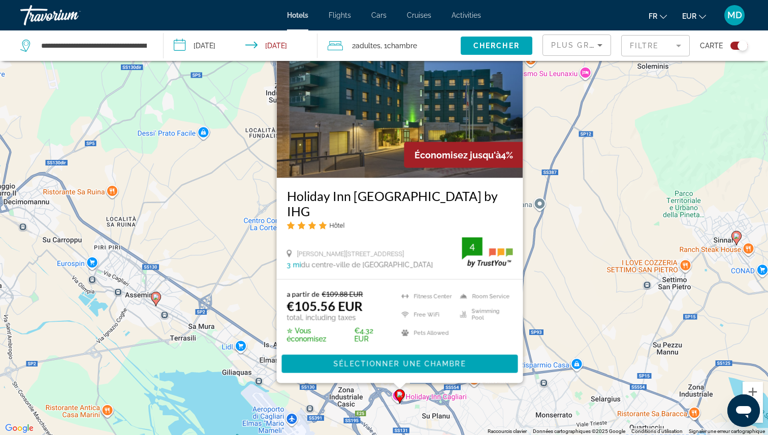
click at [575, 222] on div "Pour activer le glissement avec le clavier, appuyez sur Alt+Entrée. Une fois ce…" at bounding box center [384, 217] width 768 height 435
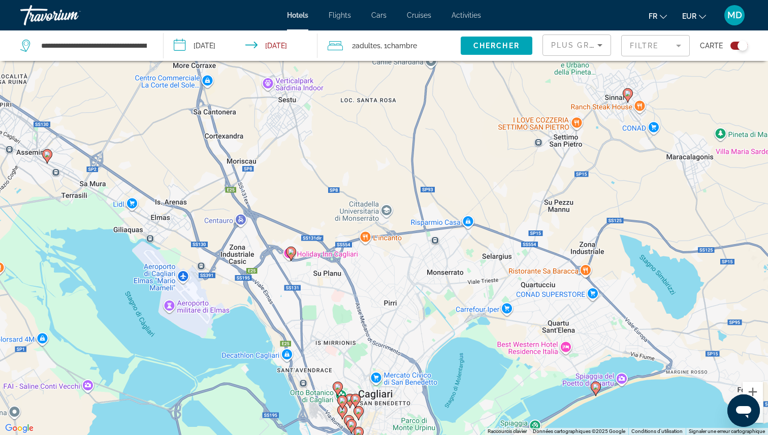
drag, startPoint x: 523, startPoint y: 247, endPoint x: 413, endPoint y: 103, distance: 181.6
click at [413, 103] on div "Pour activer le glissement avec le clavier, appuyez sur Alt+Entrée. Une fois ce…" at bounding box center [384, 217] width 768 height 435
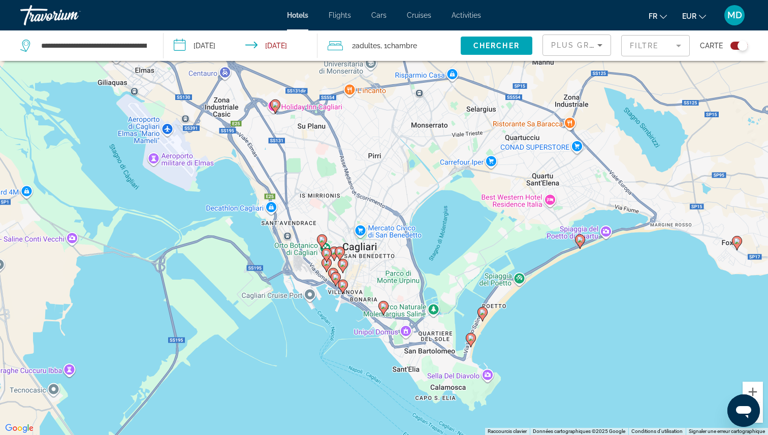
drag, startPoint x: 387, startPoint y: 235, endPoint x: 371, endPoint y: 88, distance: 148.2
click at [371, 88] on div "Pour activer le glissement avec le clavier, appuyez sur Alt+Entrée. Une fois ce…" at bounding box center [384, 217] width 768 height 435
click at [580, 239] on image "Main content" at bounding box center [580, 240] width 6 height 6
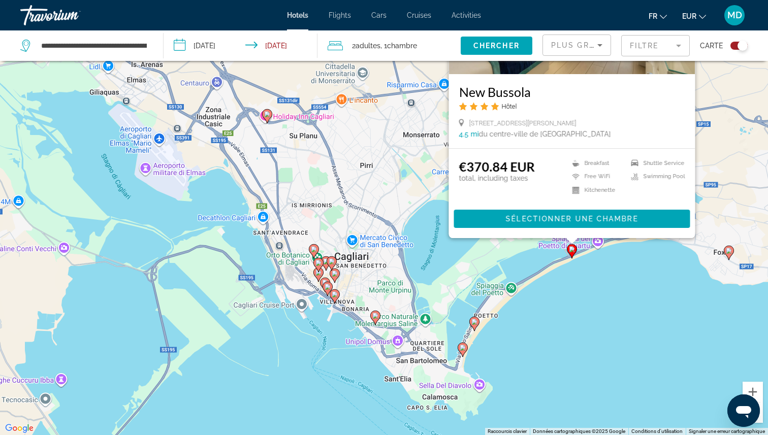
drag, startPoint x: 556, startPoint y: 395, endPoint x: 540, endPoint y: 253, distance: 143.2
click at [541, 251] on div "Pour activer le glissement avec le clavier, appuyez sur Alt+Entrée. Une fois ce…" at bounding box center [384, 217] width 768 height 435
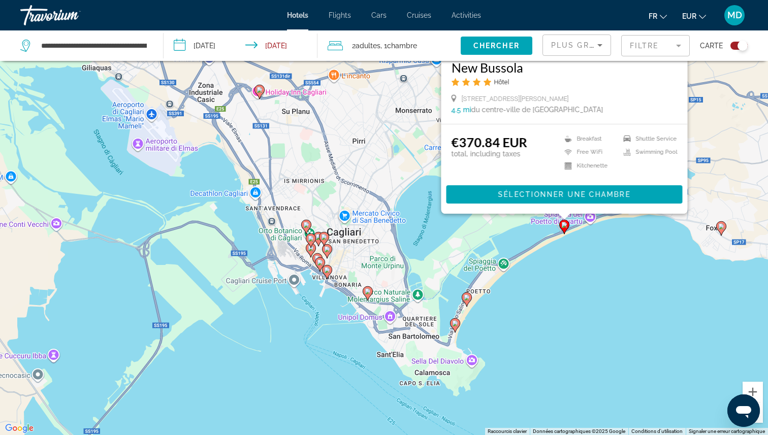
click at [722, 228] on image "Main content" at bounding box center [722, 227] width 6 height 6
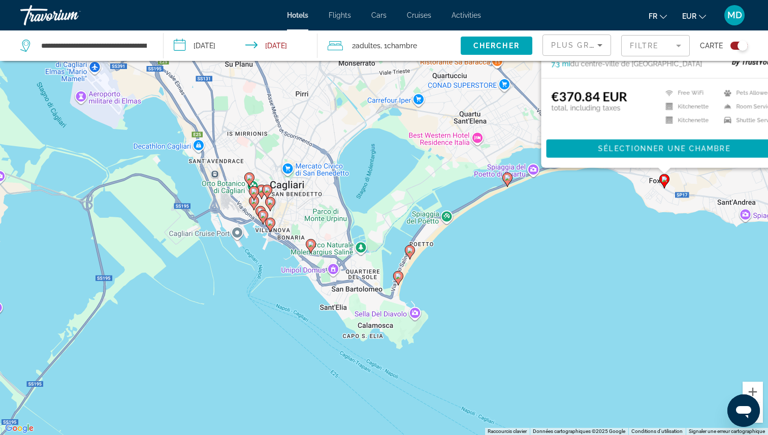
drag, startPoint x: 494, startPoint y: 426, endPoint x: 544, endPoint y: 224, distance: 207.8
click at [544, 224] on div "Pour activer le glissement avec le clavier, appuyez sur Alt+Entrée. Une fois ce…" at bounding box center [384, 217] width 768 height 435
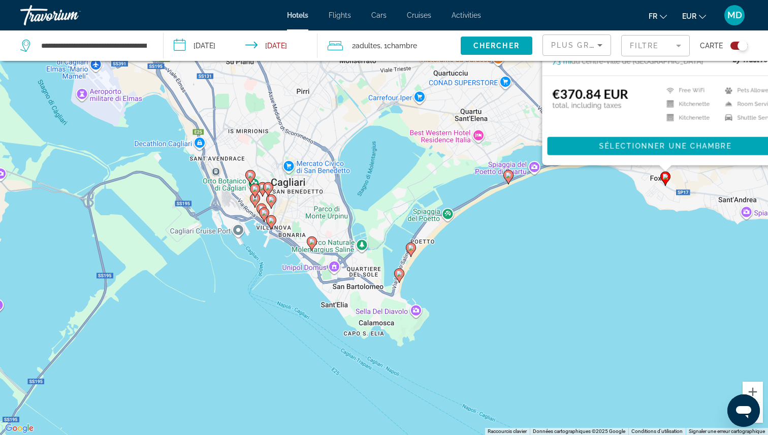
click at [414, 251] on icon "Main content" at bounding box center [411, 249] width 9 height 13
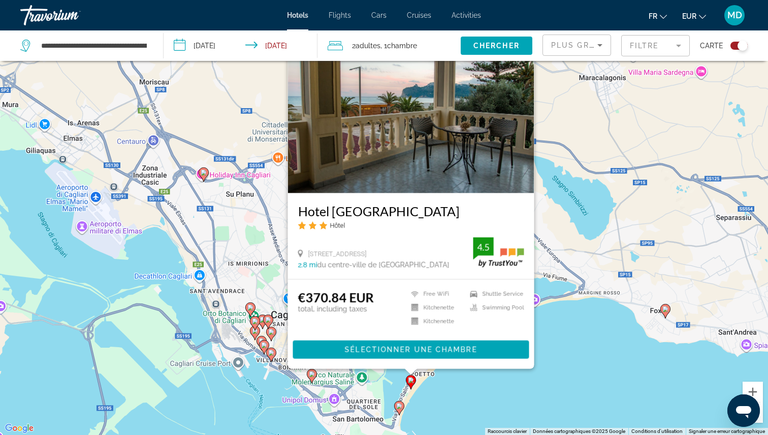
click at [396, 406] on icon "Main content" at bounding box center [399, 407] width 9 height 13
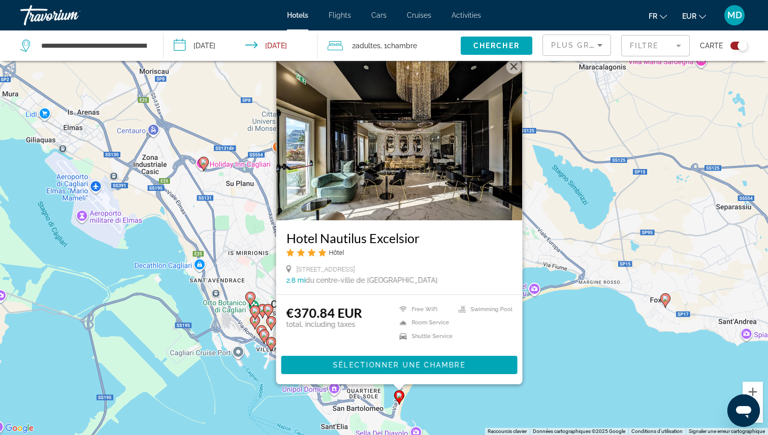
click at [529, 370] on div "Pour activer le glissement avec le clavier, appuyez sur Alt+Entrée. Une fois ce…" at bounding box center [384, 217] width 768 height 435
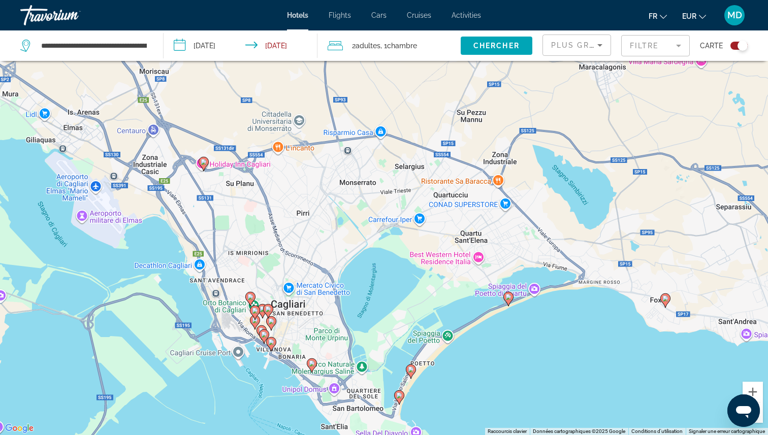
click at [666, 301] on image "Main content" at bounding box center [666, 299] width 6 height 6
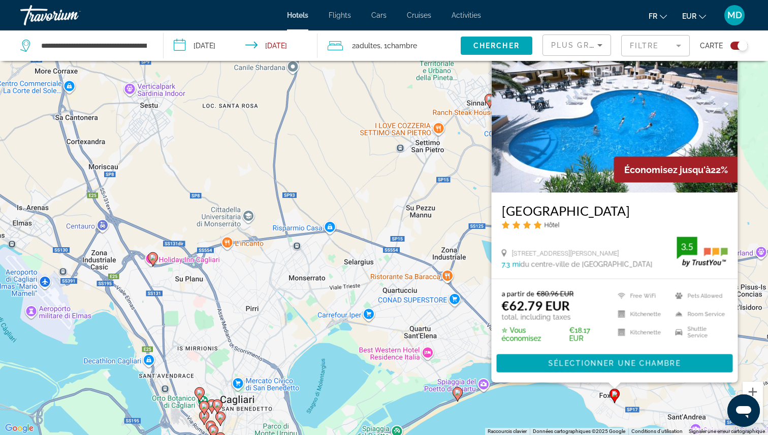
click at [535, 435] on div "Données cartographiques Données cartographiques ©2025 Google" at bounding box center [579, 431] width 99 height 7
click at [515, 422] on div "Pour activer le glissement avec le clavier, appuyez sur Alt+Entrée. Une fois ce…" at bounding box center [384, 217] width 768 height 435
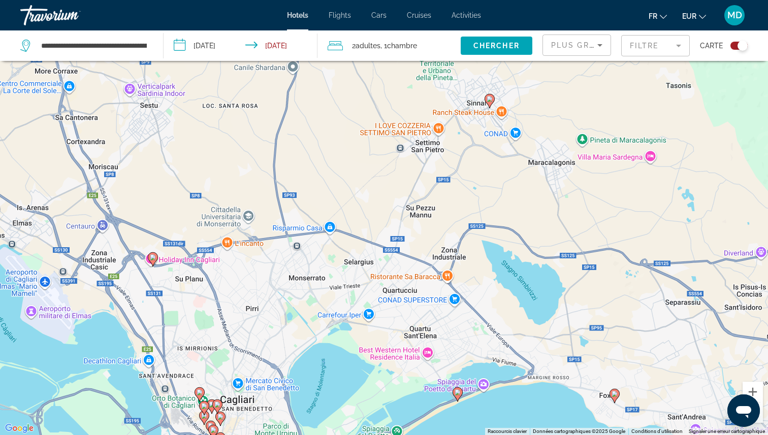
click at [152, 259] on image "Main content" at bounding box center [153, 258] width 6 height 6
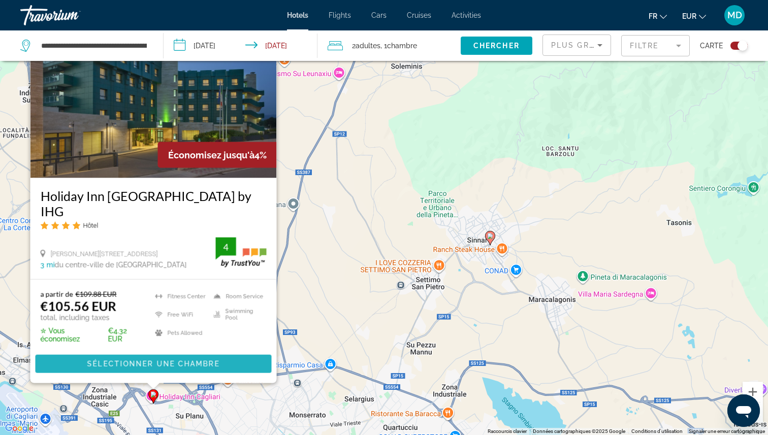
click at [161, 366] on span "Sélectionner une chambre" at bounding box center [153, 364] width 132 height 8
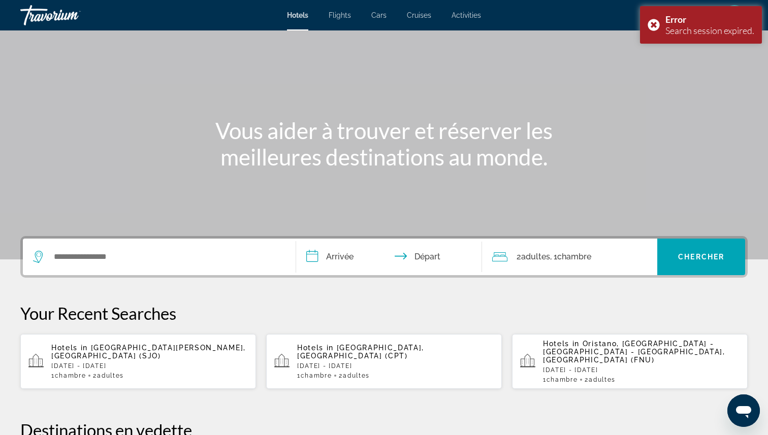
scroll to position [49, 0]
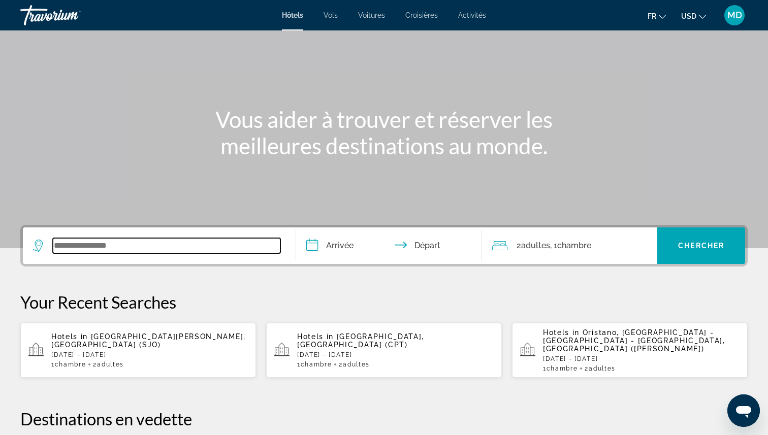
click at [179, 252] on input "Search widget" at bounding box center [167, 245] width 228 height 15
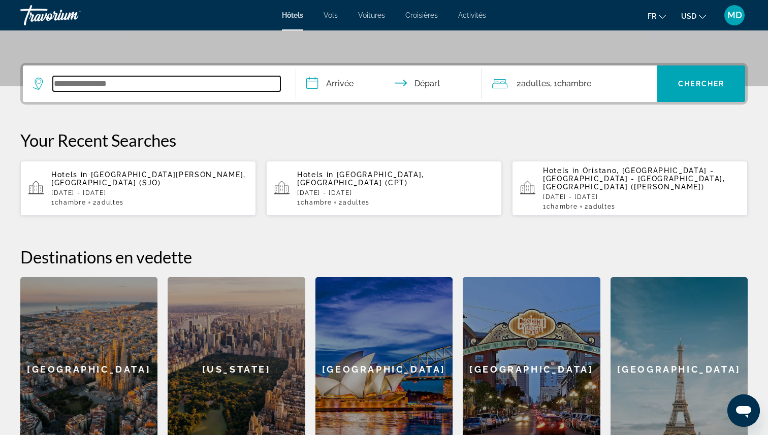
scroll to position [248, 0]
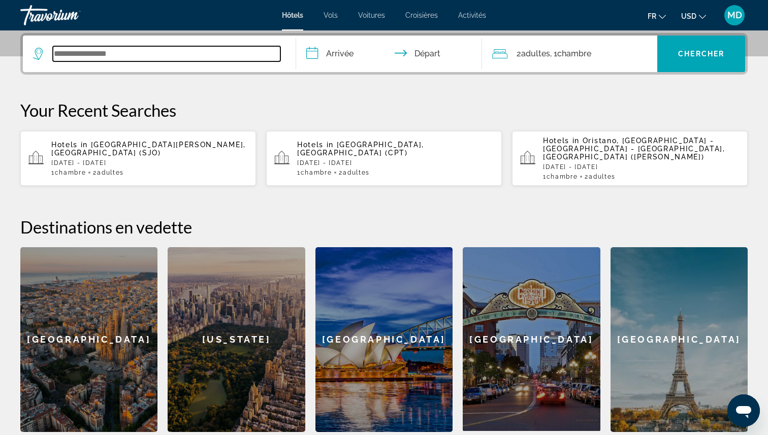
paste input "**********"
click at [260, 51] on input "**********" at bounding box center [167, 53] width 228 height 15
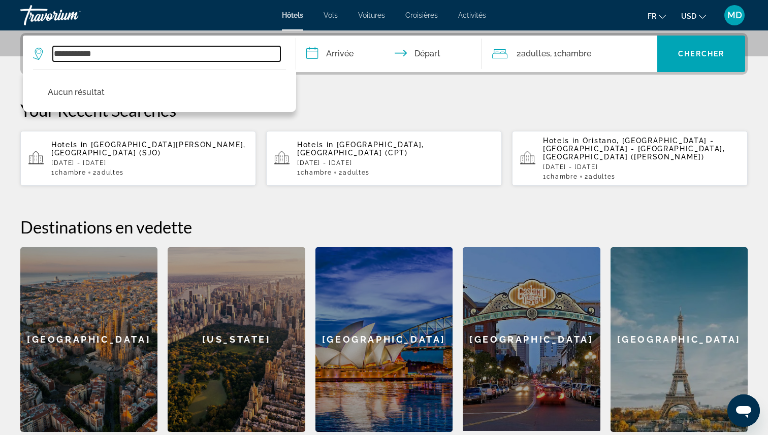
click at [260, 51] on input "**********" at bounding box center [167, 53] width 228 height 15
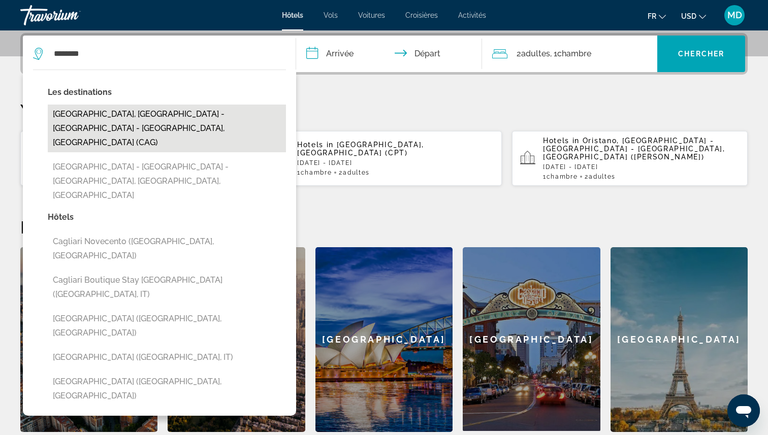
click at [282, 122] on button "Cagliari, Cagliari - Villasimius - Southern Sardinia, Italy (CAG)" at bounding box center [167, 129] width 238 height 48
type input "**********"
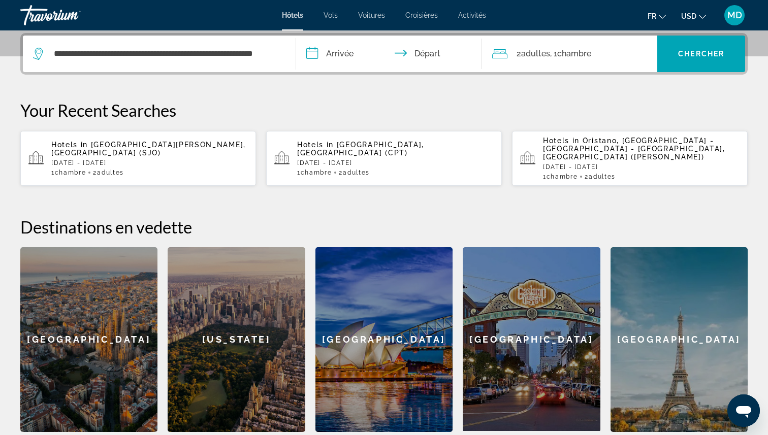
click at [338, 40] on input "**********" at bounding box center [391, 56] width 190 height 40
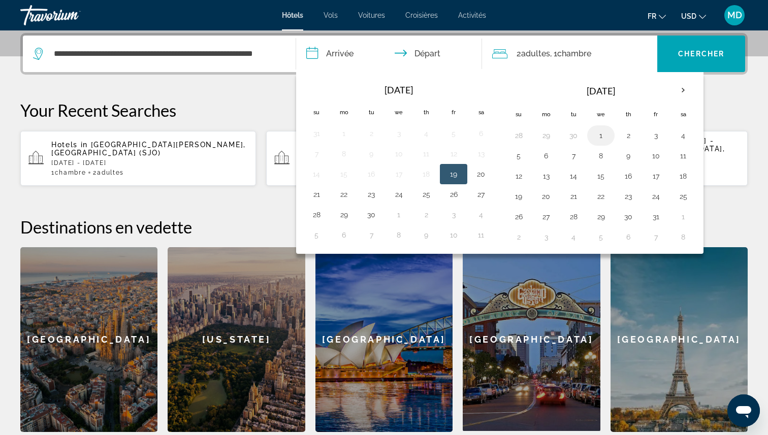
click at [601, 137] on button "1" at bounding box center [601, 136] width 16 height 14
click at [629, 140] on button "2" at bounding box center [628, 136] width 16 height 14
type input "**********"
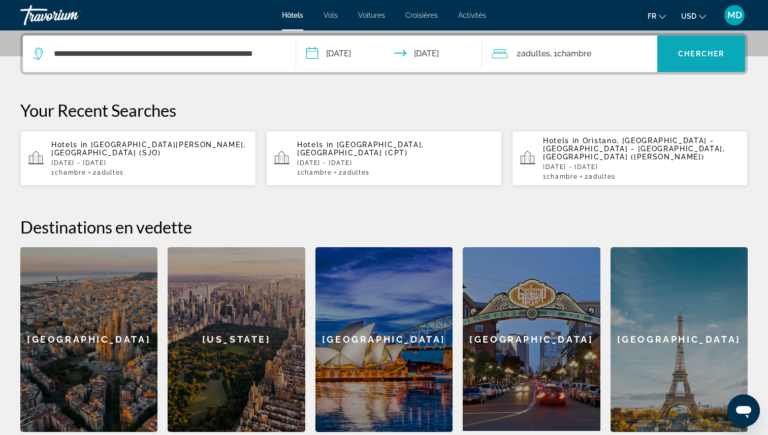
click at [688, 61] on span "Search widget" at bounding box center [702, 54] width 88 height 24
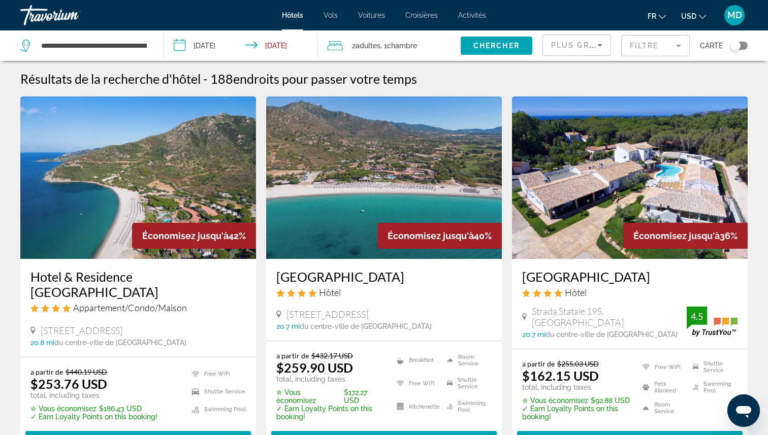
click at [653, 42] on mat-form-field "Filtre" at bounding box center [655, 45] width 69 height 21
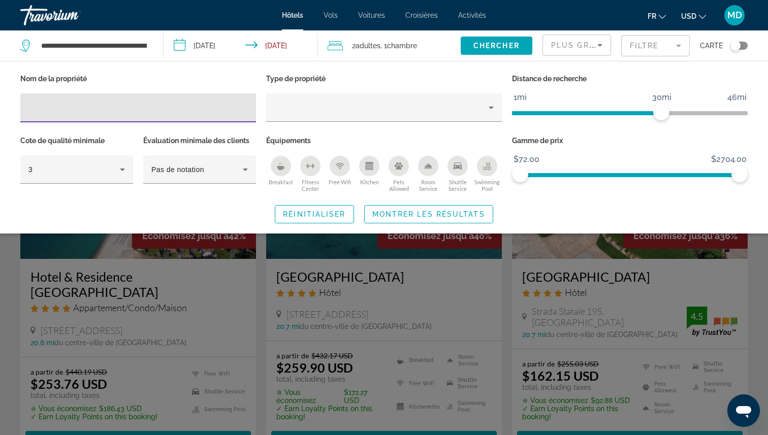
click at [494, 167] on div "Swimming Pool" at bounding box center [487, 166] width 20 height 20
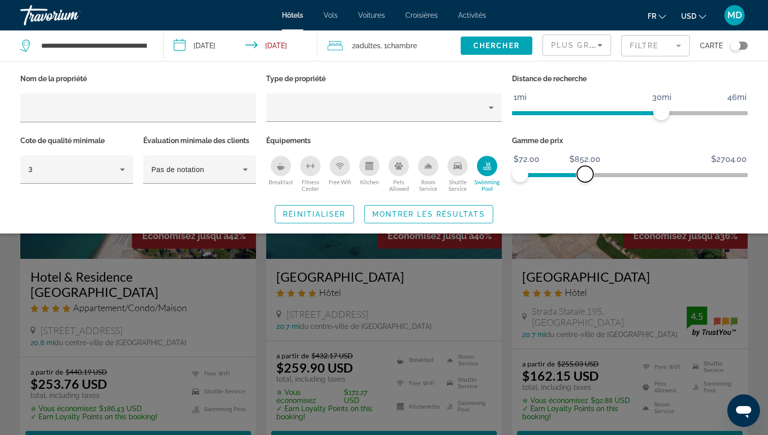
drag, startPoint x: 738, startPoint y: 175, endPoint x: 586, endPoint y: 165, distance: 152.2
click at [586, 173] on ngx-slider "$72.00 $2704.00 $72.00 $852.00" at bounding box center [630, 174] width 236 height 2
drag, startPoint x: 584, startPoint y: 176, endPoint x: 542, endPoint y: 183, distance: 43.3
click at [542, 183] on div "Gamme de prix $72.00 $2704.00 $72.00 $328.00 $72.00 - $328.00" at bounding box center [630, 164] width 246 height 61
drag, startPoint x: 661, startPoint y: 113, endPoint x: 583, endPoint y: 109, distance: 77.3
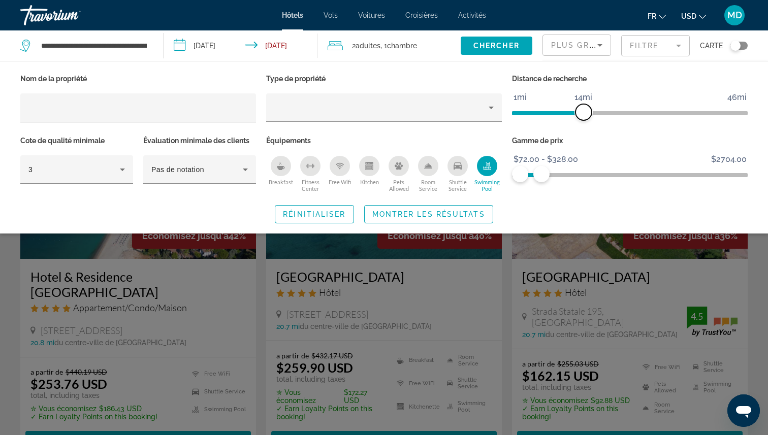
click at [583, 109] on span "ngx-slider" at bounding box center [584, 112] width 16 height 16
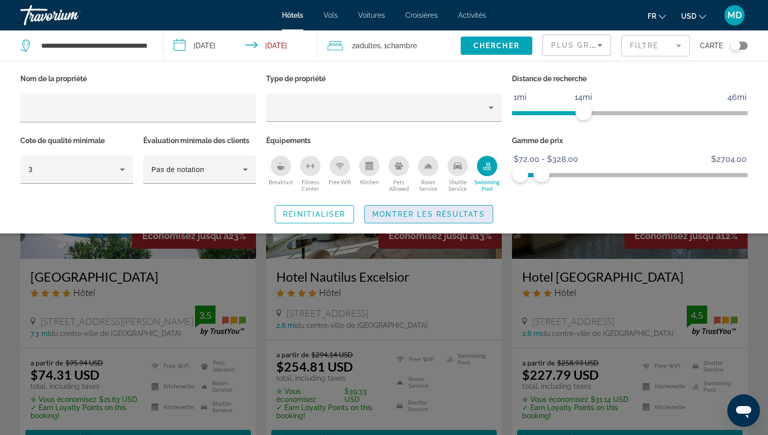
click at [452, 225] on span "Search widget" at bounding box center [429, 214] width 128 height 24
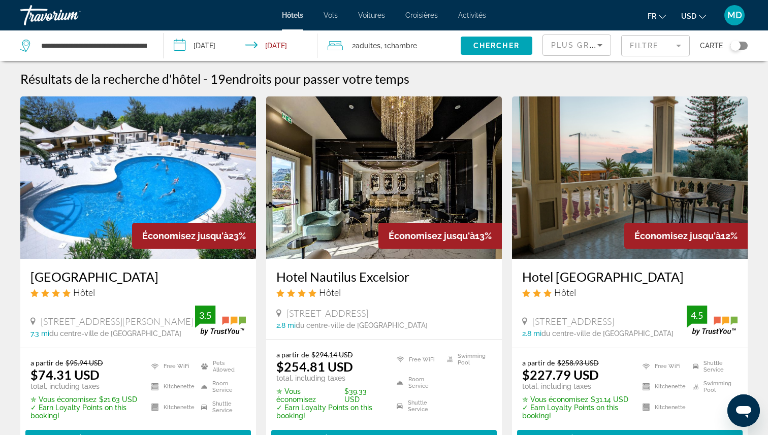
click at [699, 19] on button "USD USD ($) MXN (Mex$) CAD (Can$) GBP (£) EUR (€) AUD (A$) NZD (NZ$) CNY (CN¥)" at bounding box center [693, 16] width 25 height 15
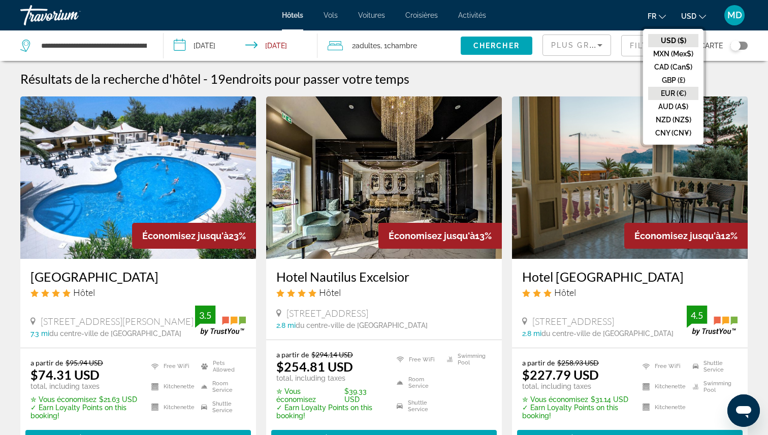
click at [674, 93] on button "EUR (€)" at bounding box center [673, 93] width 50 height 13
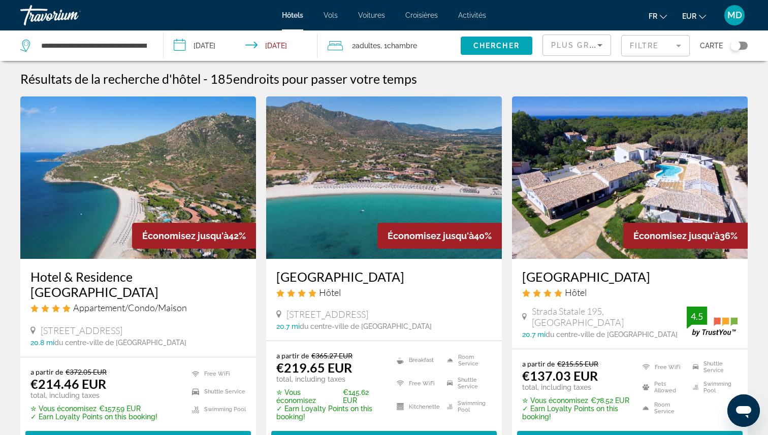
click at [667, 48] on mat-form-field "Filtre" at bounding box center [655, 45] width 69 height 21
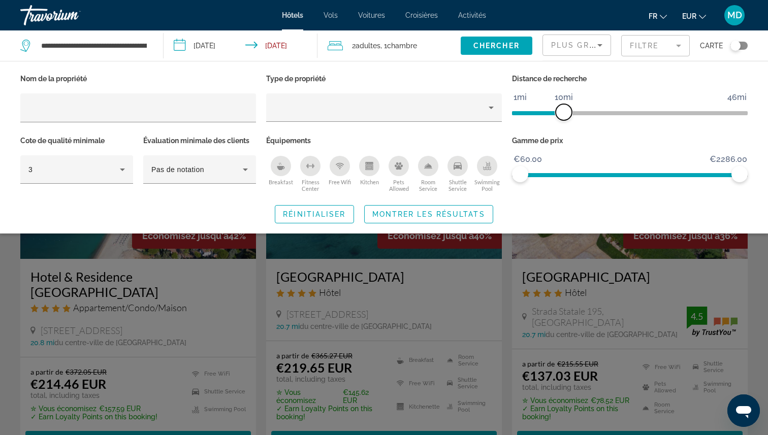
drag, startPoint x: 660, startPoint y: 111, endPoint x: 568, endPoint y: 108, distance: 92.6
click at [568, 108] on span "ngx-slider" at bounding box center [564, 112] width 16 height 16
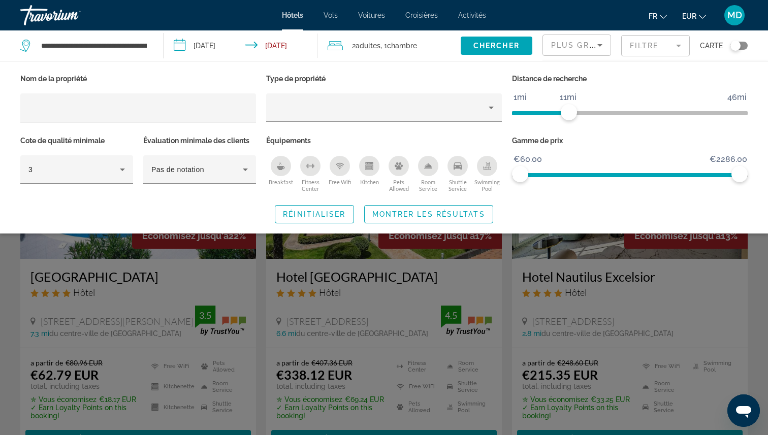
click at [483, 164] on icon "Swimming Pool" at bounding box center [487, 166] width 8 height 8
click at [580, 113] on ngx-slider "1mi 46mi 13mi" at bounding box center [630, 112] width 236 height 2
click at [622, 290] on div "Search widget" at bounding box center [384, 293] width 768 height 283
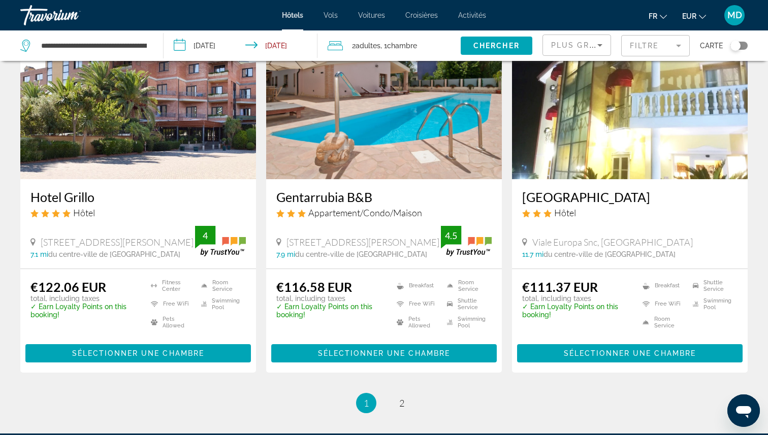
scroll to position [1259, 0]
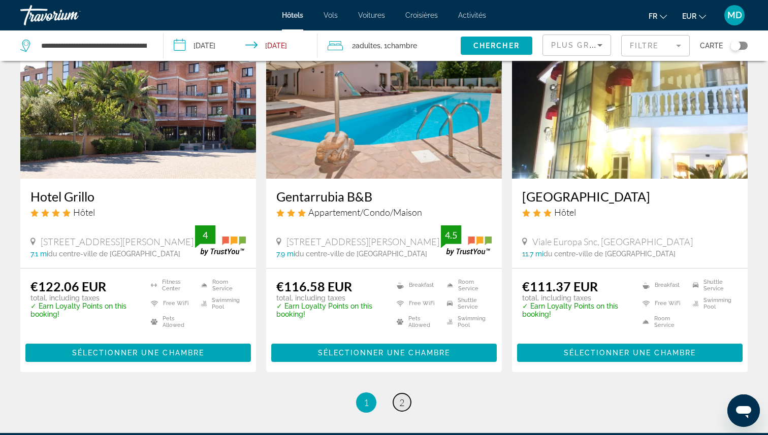
click at [395, 394] on link "page 2" at bounding box center [402, 403] width 18 height 18
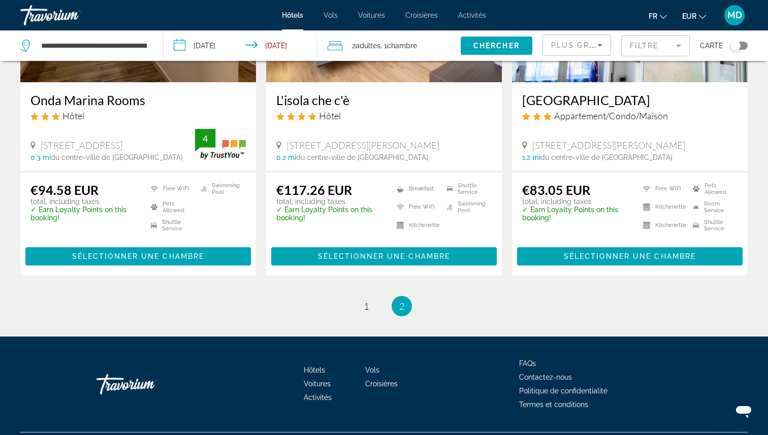
scroll to position [960, 0]
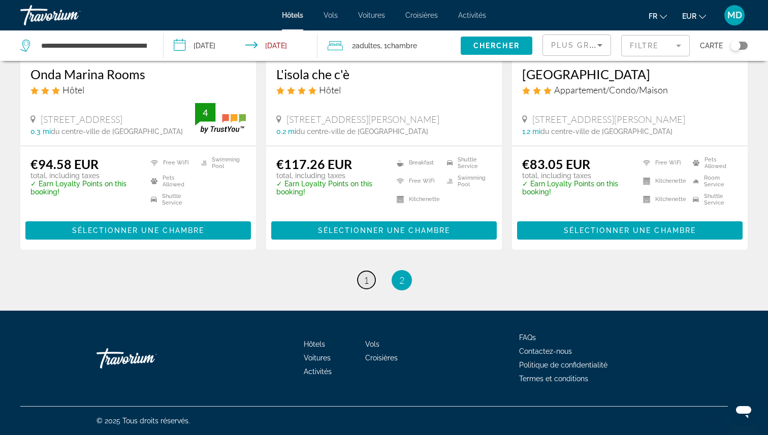
click at [365, 279] on span "1" at bounding box center [366, 280] width 5 height 11
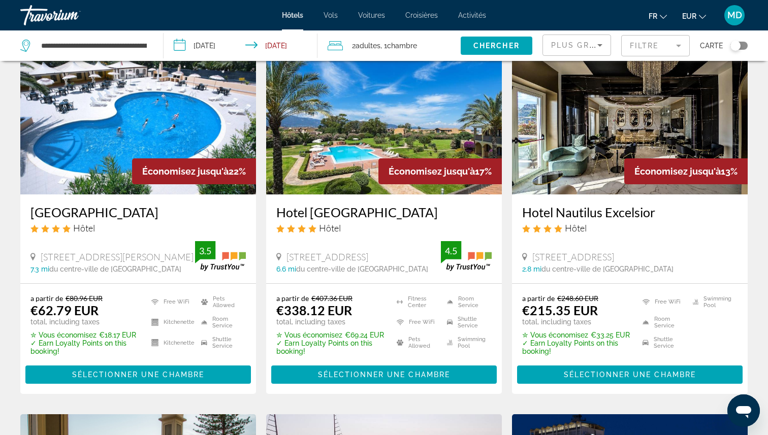
scroll to position [115, 0]
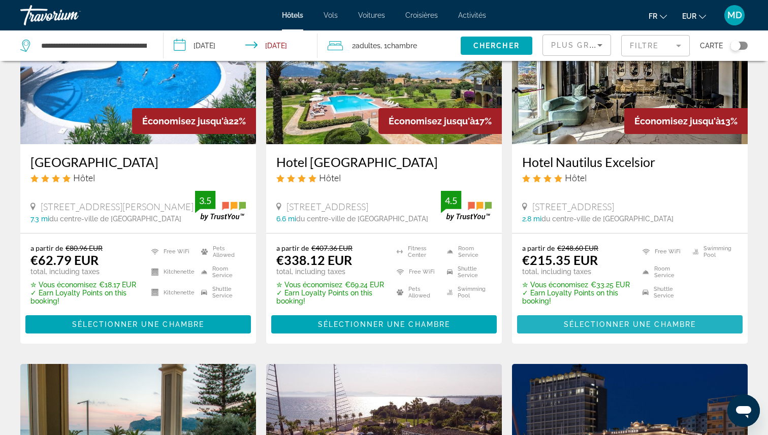
click at [552, 319] on span "Main content" at bounding box center [630, 325] width 226 height 24
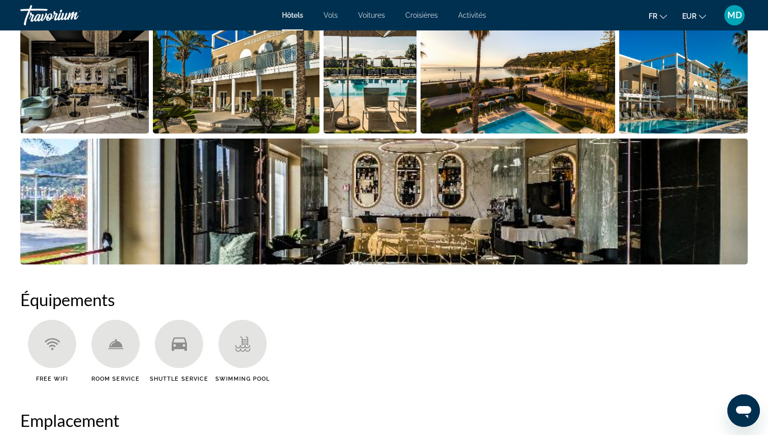
scroll to position [384, 0]
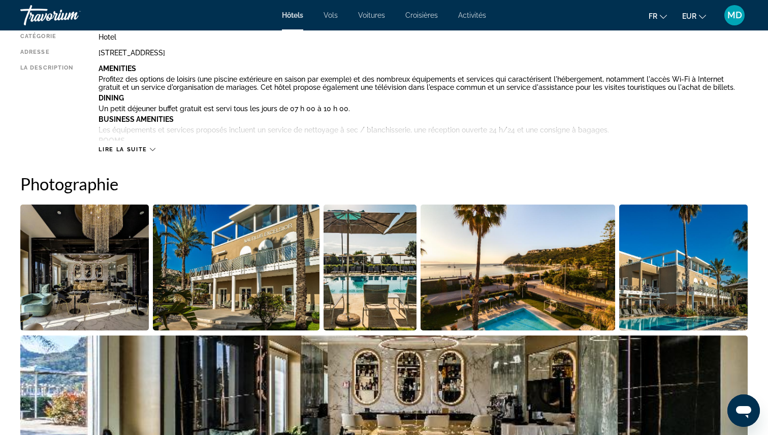
click at [377, 269] on img "Open full-screen image slider" at bounding box center [370, 268] width 93 height 126
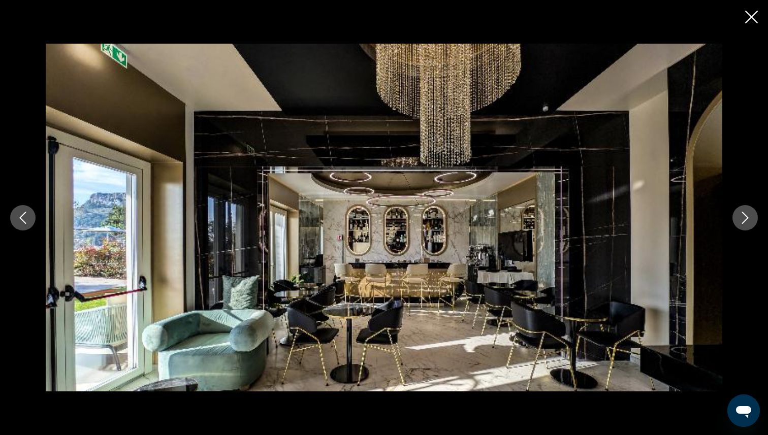
click at [738, 219] on button "Next image" at bounding box center [745, 217] width 25 height 25
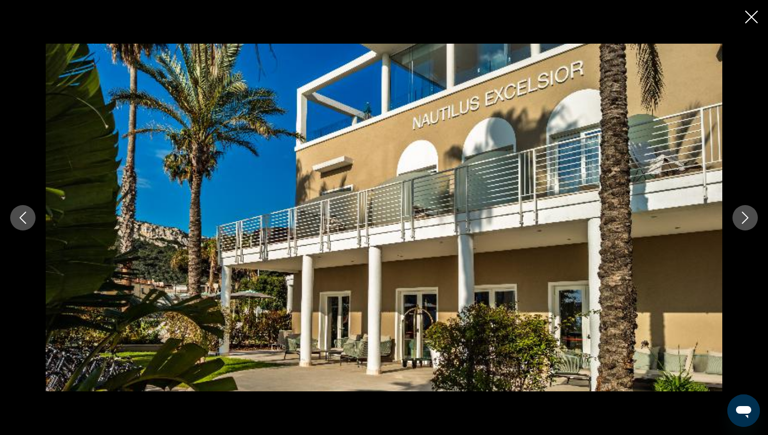
click at [738, 219] on button "Next image" at bounding box center [745, 217] width 25 height 25
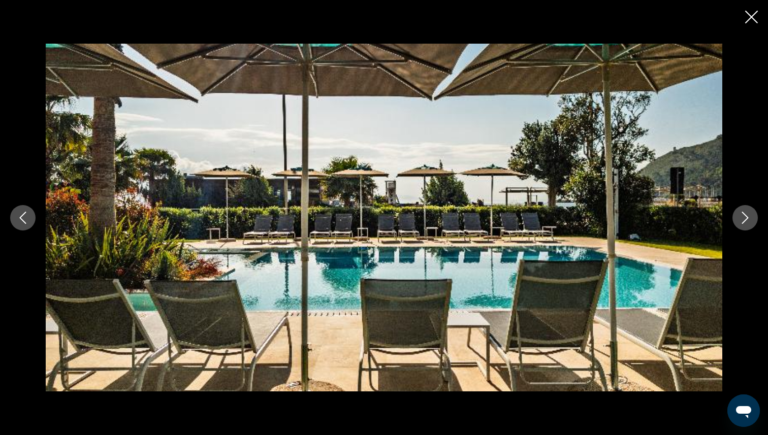
click at [738, 219] on button "Next image" at bounding box center [745, 217] width 25 height 25
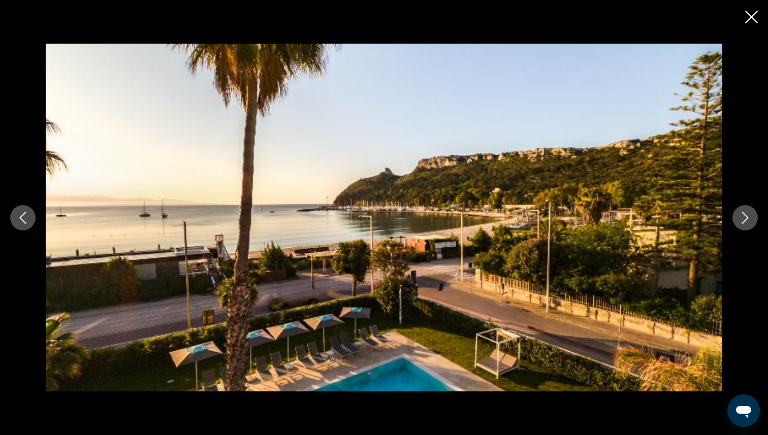
click at [750, 21] on icon "Close slideshow" at bounding box center [751, 17] width 13 height 13
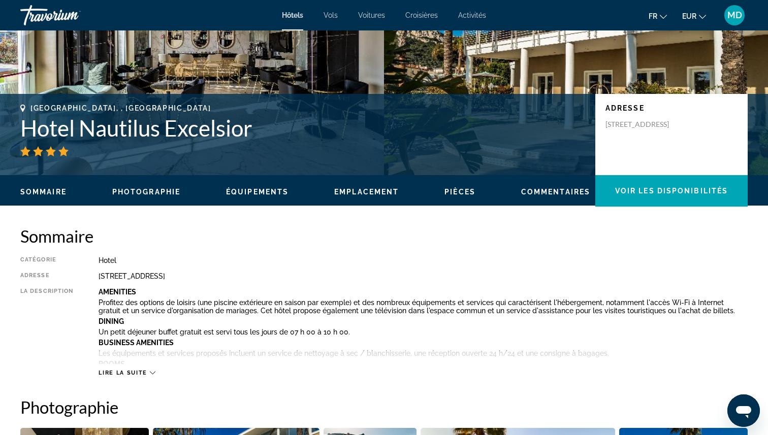
scroll to position [163, 0]
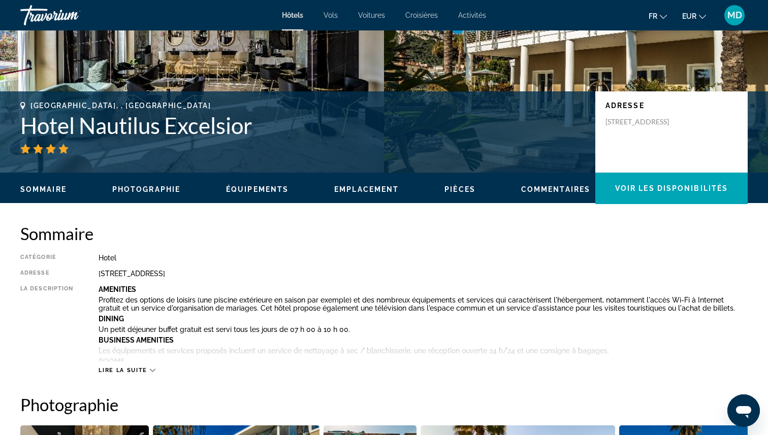
click at [137, 366] on div "Lire la suite" at bounding box center [423, 361] width 649 height 28
click at [137, 369] on span "Lire la suite" at bounding box center [123, 370] width 48 height 7
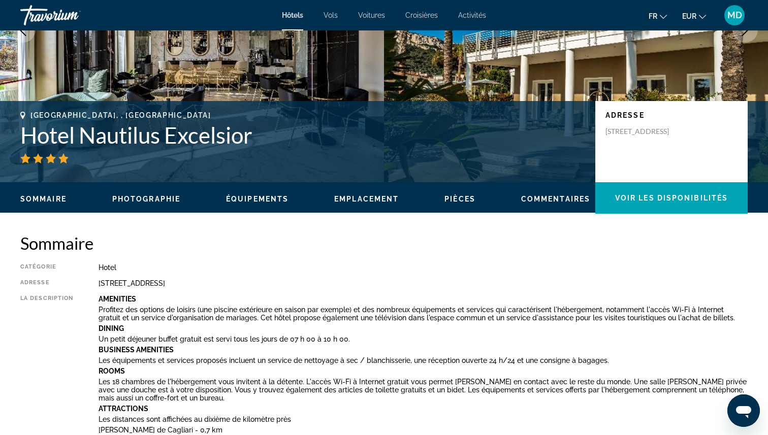
scroll to position [109, 0]
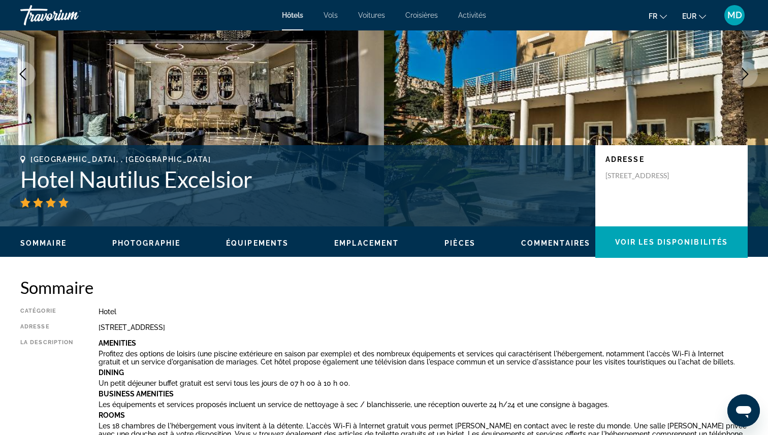
click at [128, 180] on h1 "Hotel Nautilus Excelsior" at bounding box center [302, 179] width 565 height 26
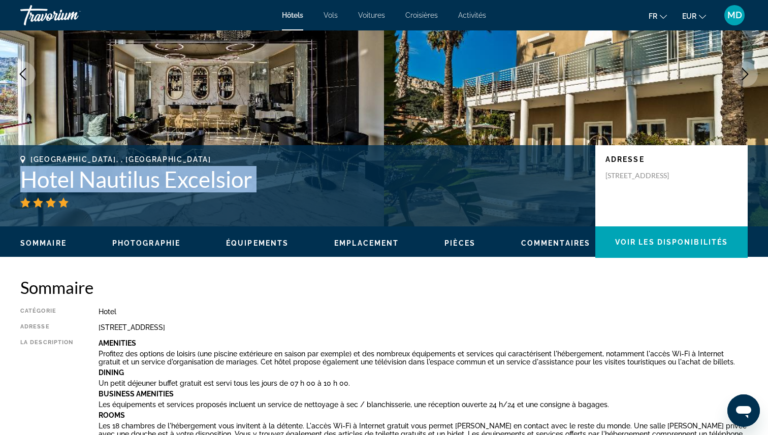
copy div "Hotel Nautilus Excelsior"
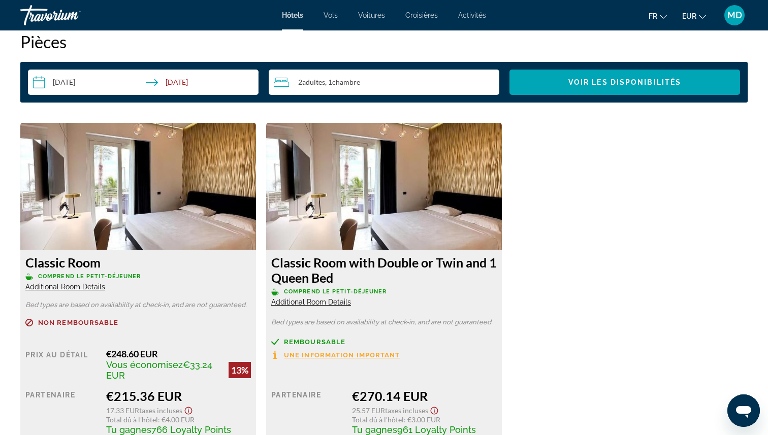
scroll to position [1603, 0]
